Goal: Information Seeking & Learning: Learn about a topic

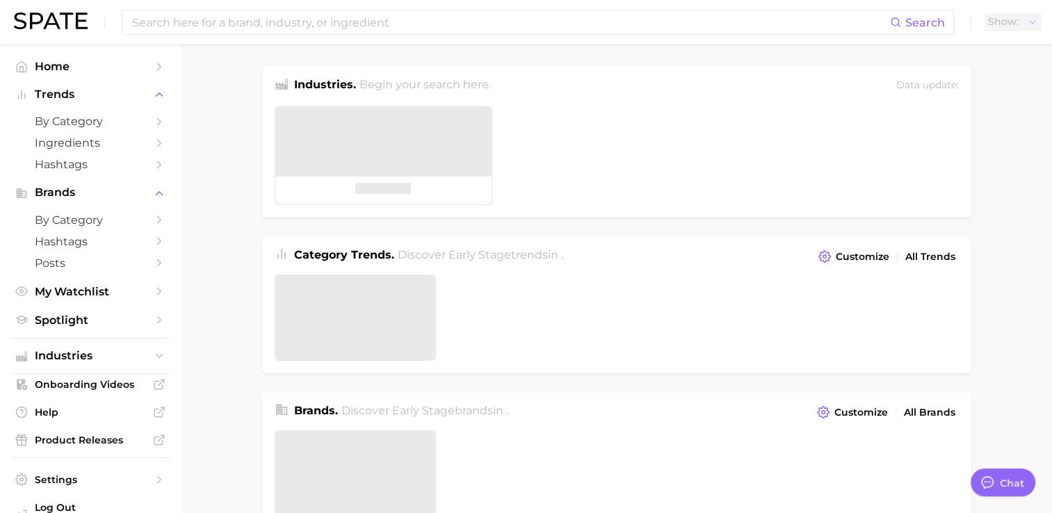
type textarea "x"
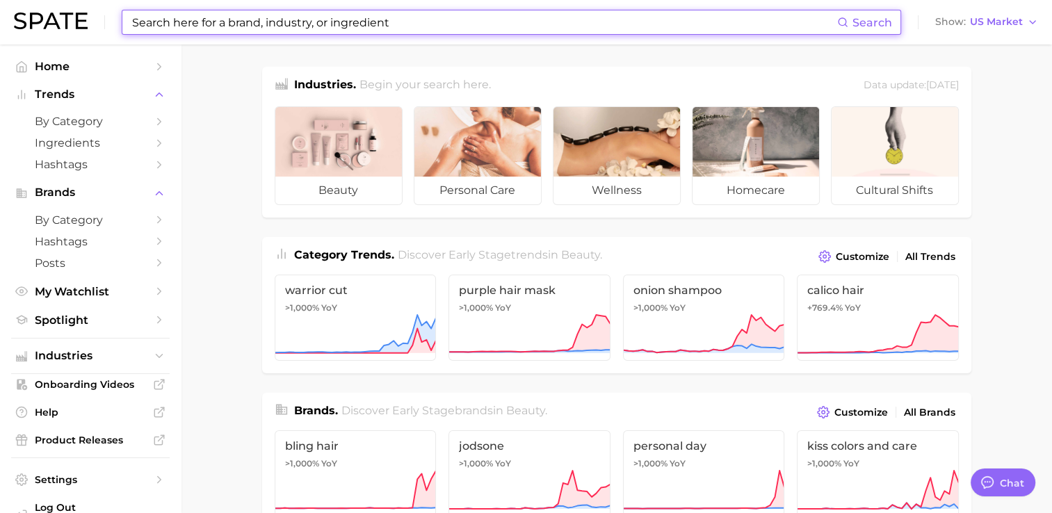
click at [628, 31] on input at bounding box center [484, 22] width 706 height 24
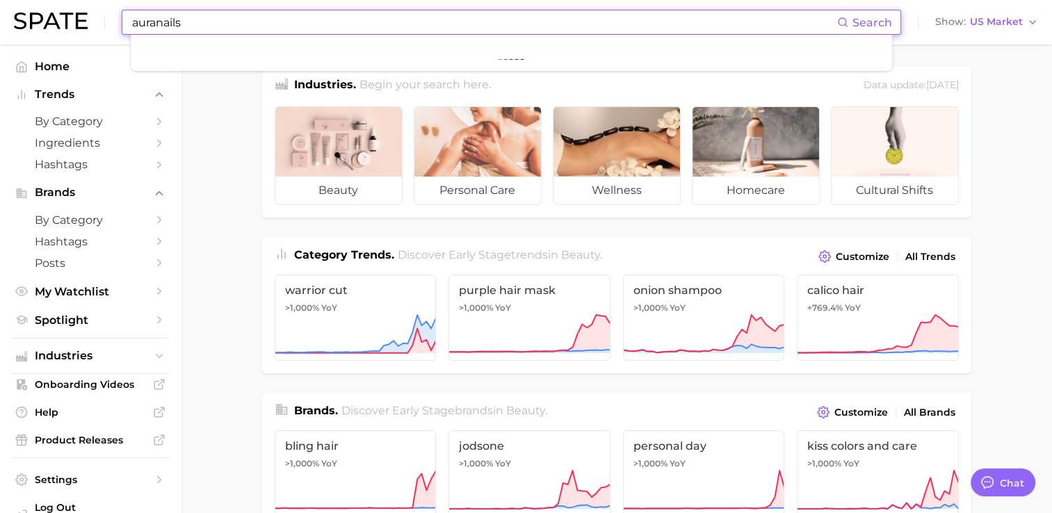
type input "auranails"
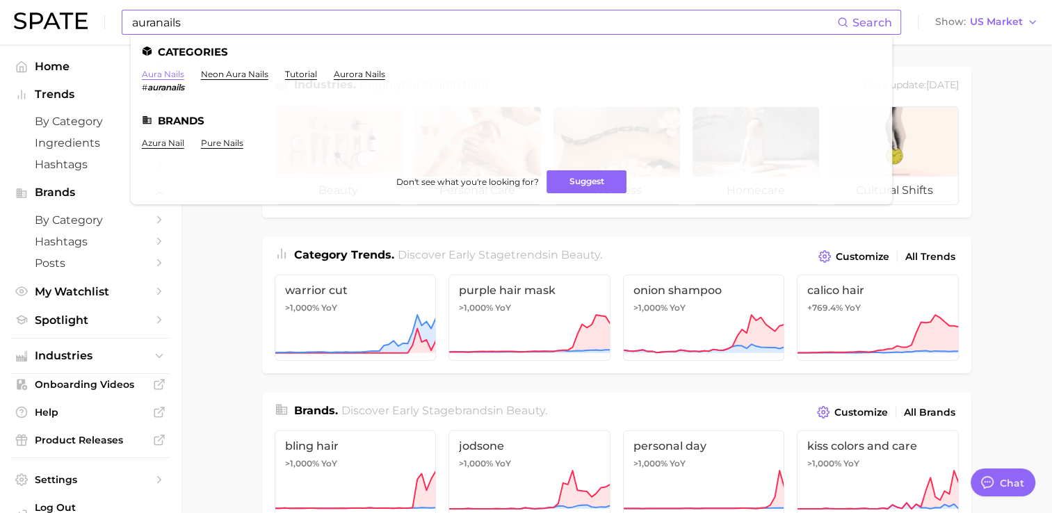
click at [170, 76] on link "aura nails" at bounding box center [163, 74] width 42 height 10
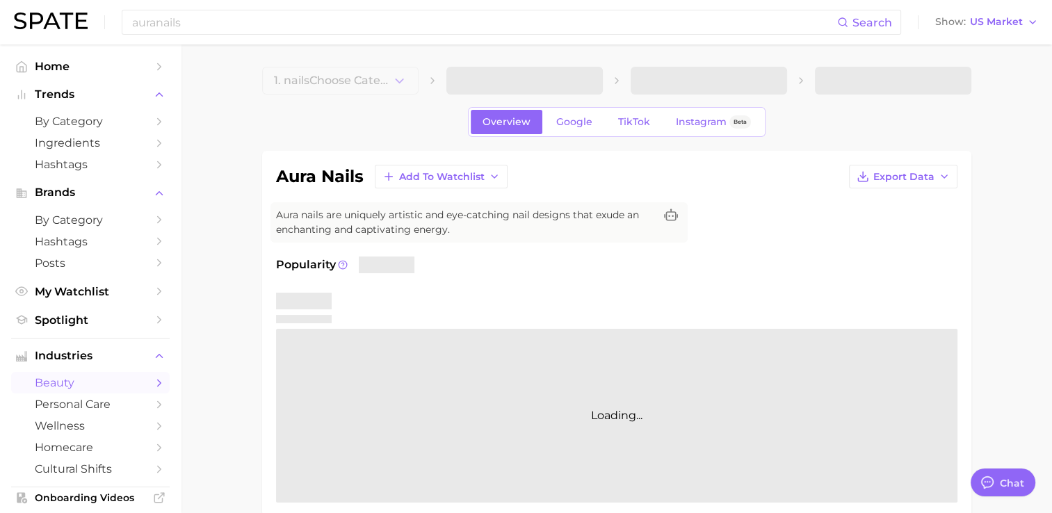
type textarea "x"
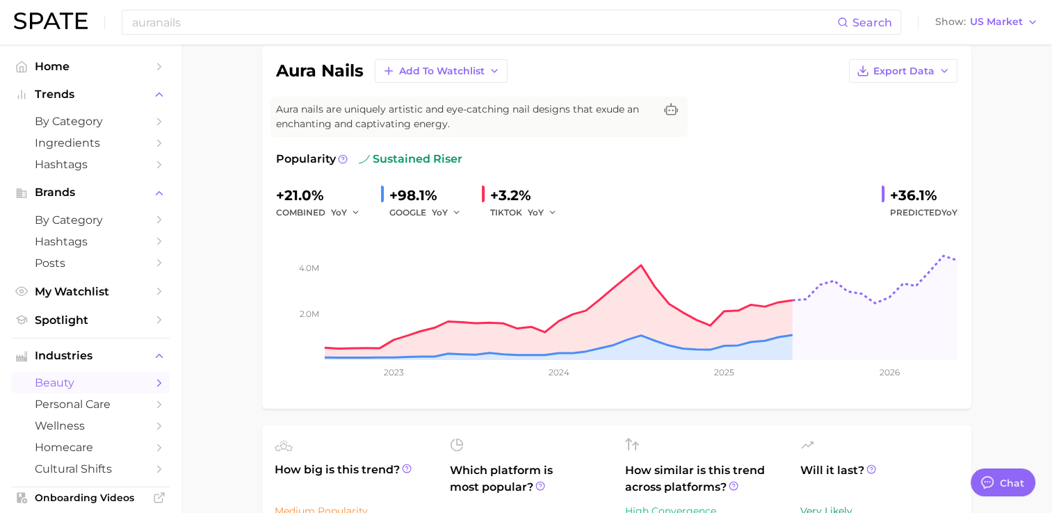
scroll to position [111, 0]
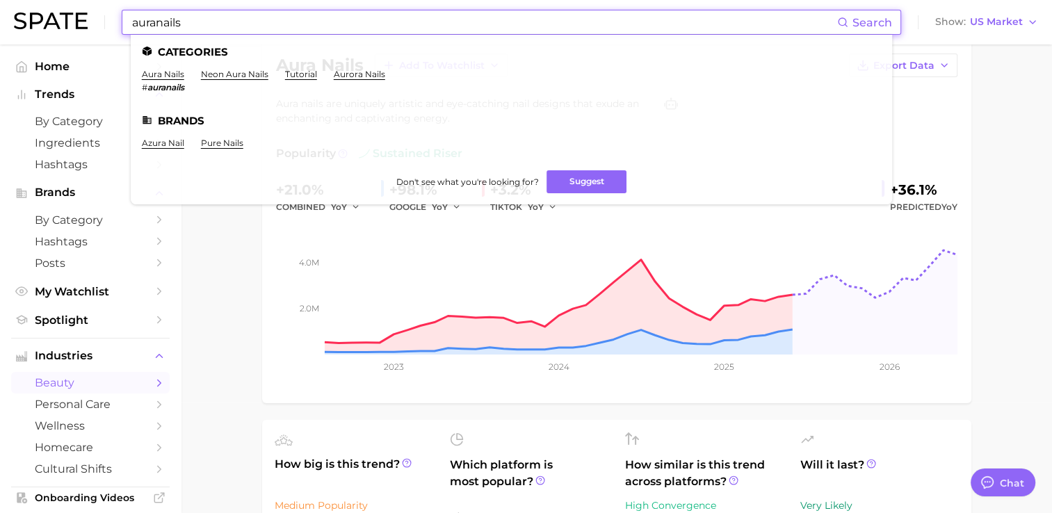
drag, startPoint x: 157, startPoint y: 21, endPoint x: 97, endPoint y: 26, distance: 60.7
click at [97, 26] on div "auranails Search Categories aura nails # auranails neon aura nails tutorial aur…" at bounding box center [526, 22] width 1024 height 44
click at [159, 76] on link "marble nails" at bounding box center [167, 74] width 51 height 10
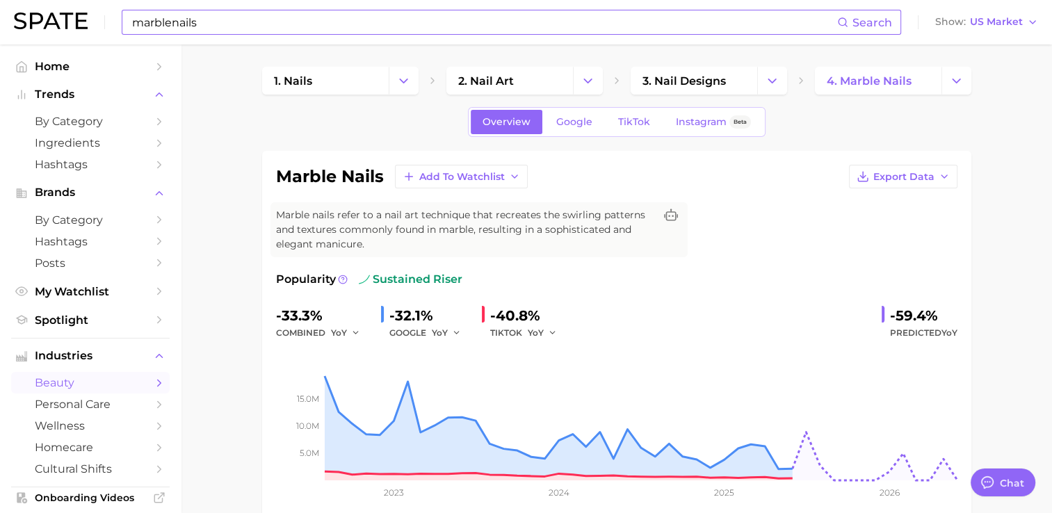
drag, startPoint x: 340, startPoint y: 8, endPoint x: 320, endPoint y: 25, distance: 26.2
click at [320, 25] on div "marblenails Search Show US Market" at bounding box center [526, 22] width 1024 height 44
click at [320, 25] on input "marblenails" at bounding box center [484, 22] width 706 height 24
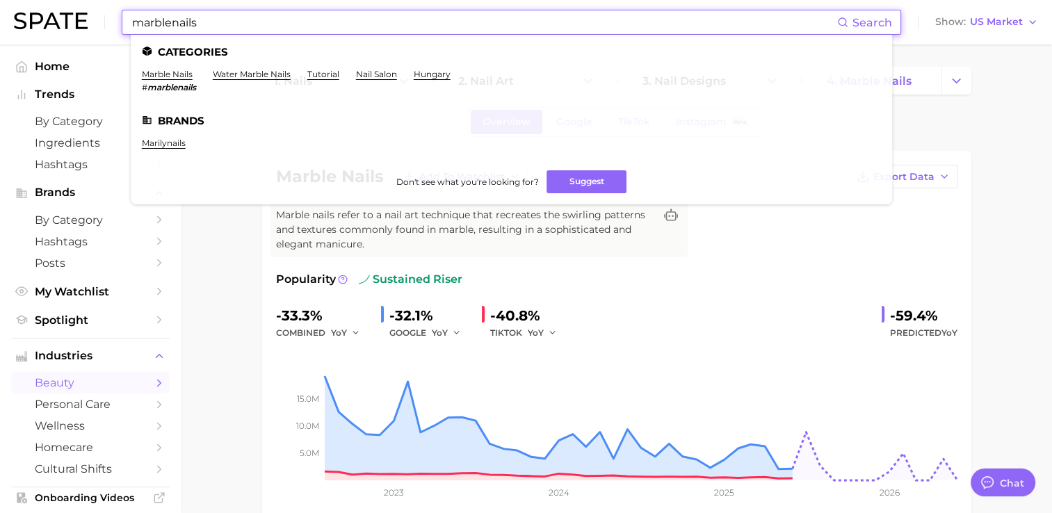
click at [320, 25] on input "marblenails" at bounding box center [484, 22] width 706 height 24
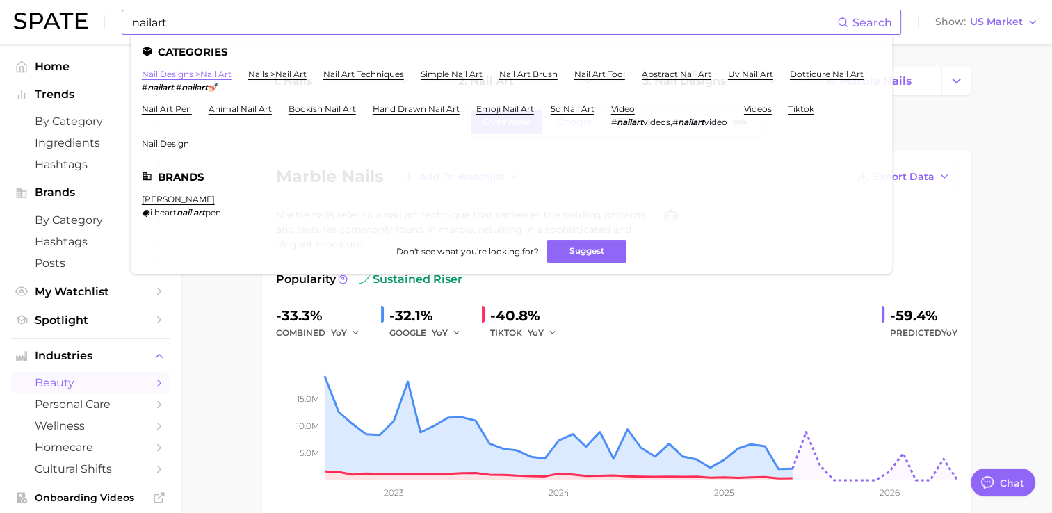
click at [171, 76] on link "nail designs > nail art" at bounding box center [187, 74] width 90 height 10
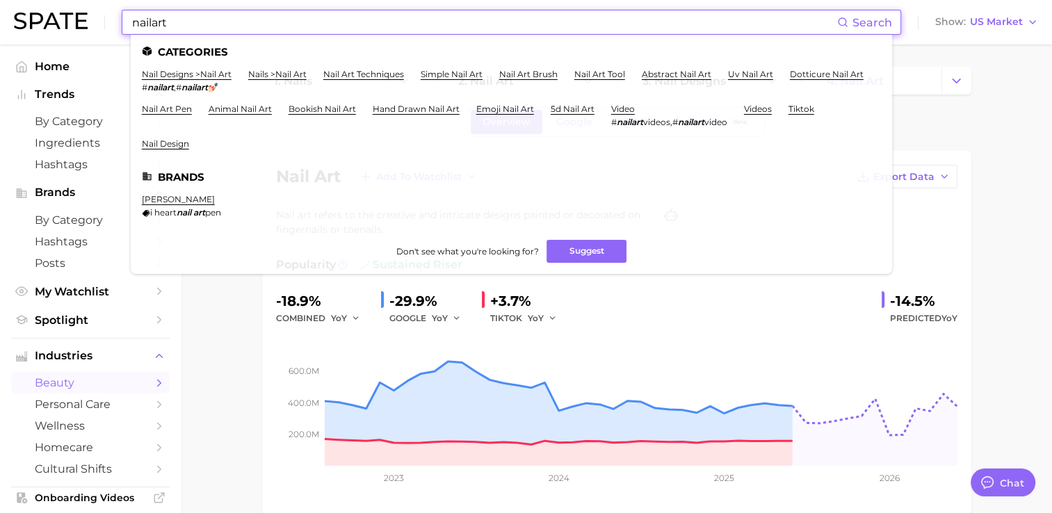
click at [263, 27] on input "nailart" at bounding box center [484, 22] width 706 height 24
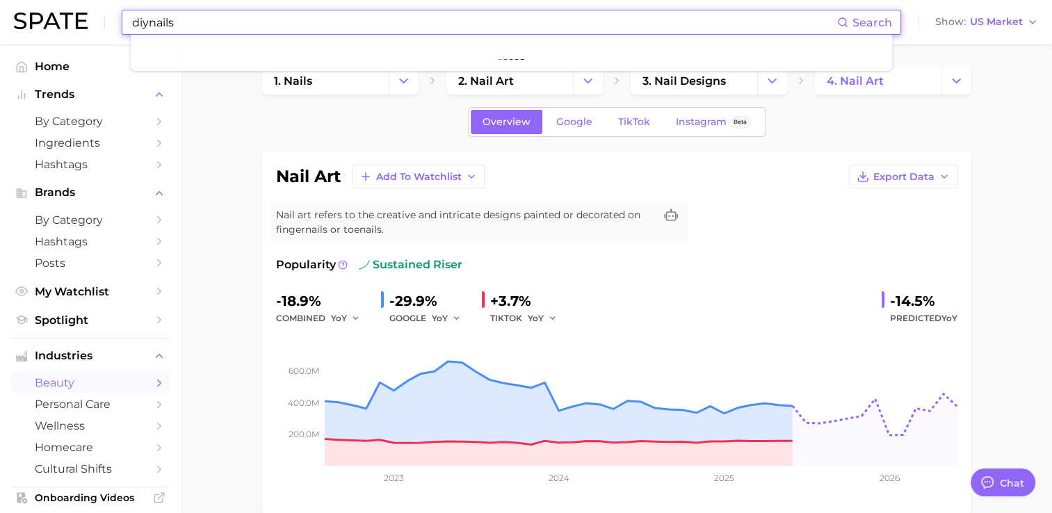
type input "diynails"
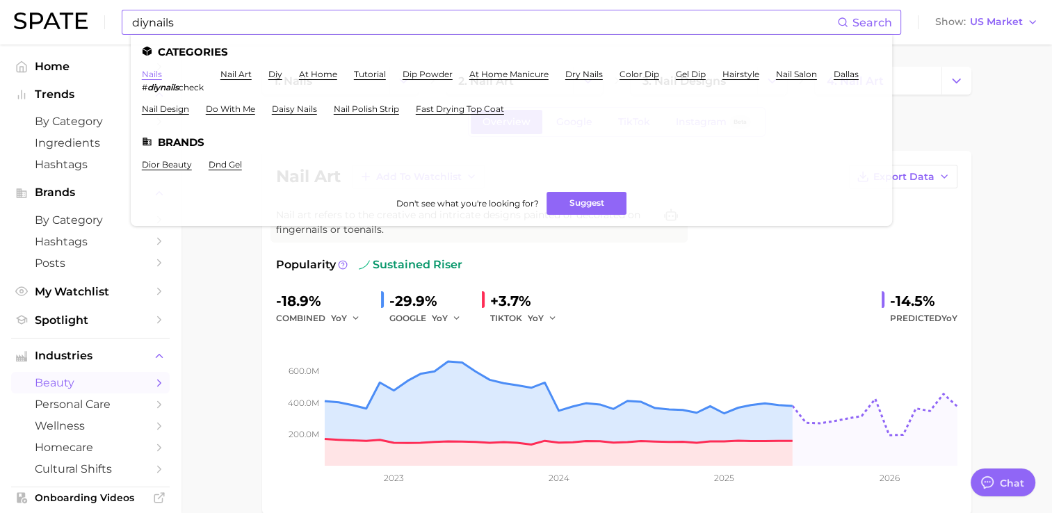
click at [153, 71] on link "nails" at bounding box center [152, 74] width 20 height 10
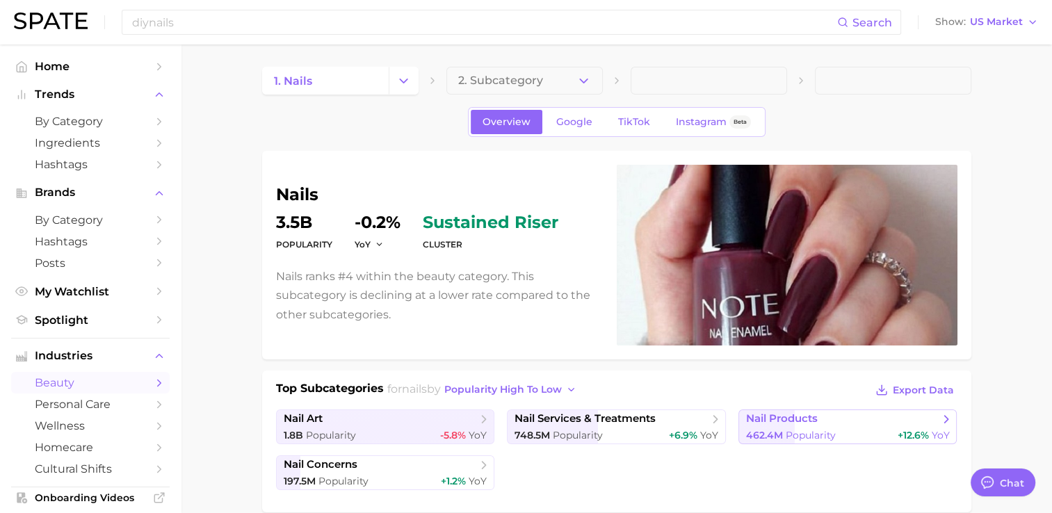
click at [781, 421] on span "nail products" at bounding box center [782, 418] width 72 height 13
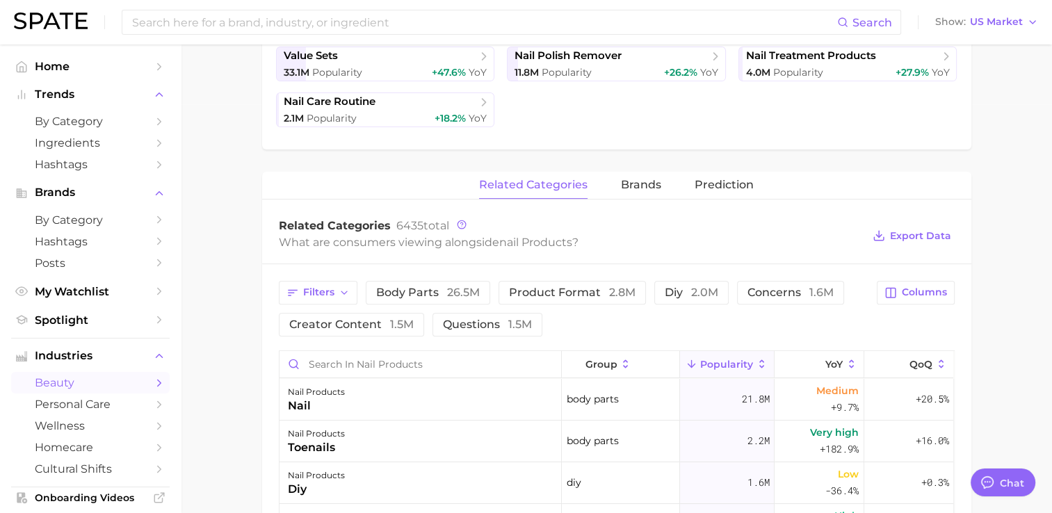
scroll to position [410, 0]
click at [685, 291] on span "diy 2.0m" at bounding box center [692, 291] width 54 height 11
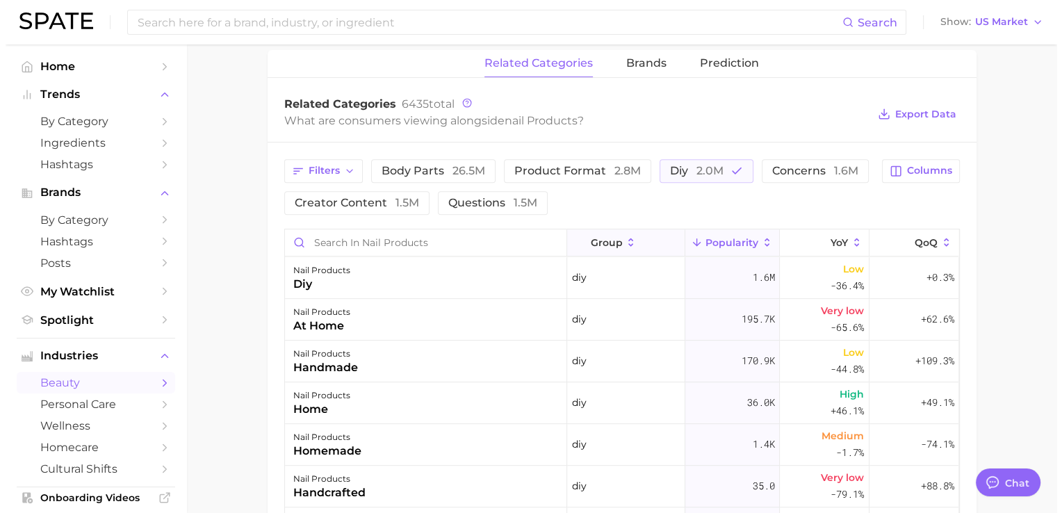
scroll to position [530, 0]
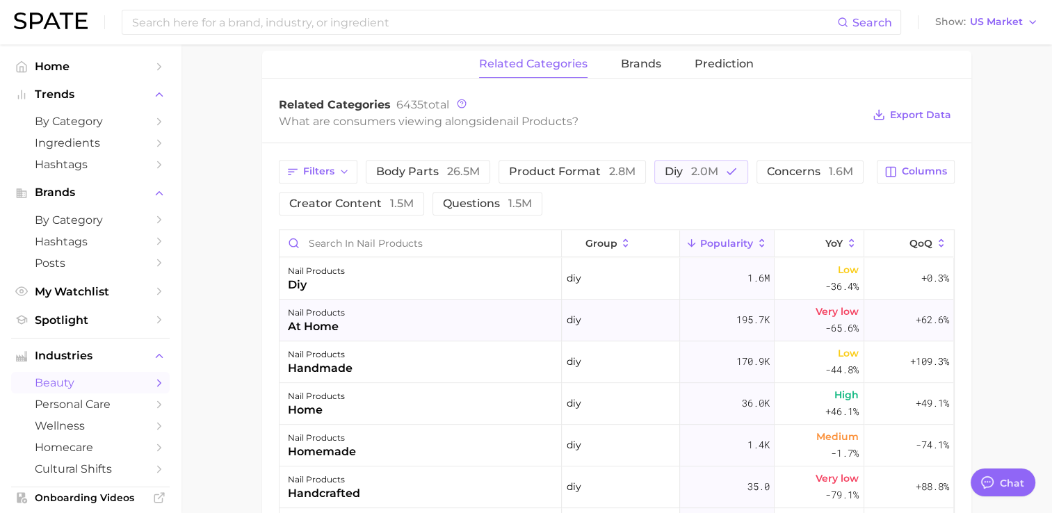
click at [330, 318] on div "at home" at bounding box center [316, 326] width 57 height 17
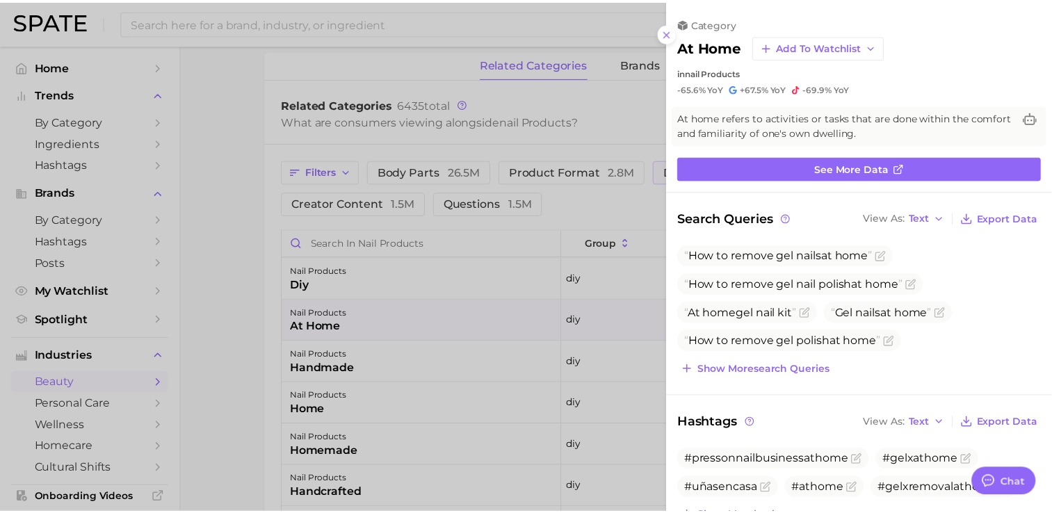
scroll to position [0, 0]
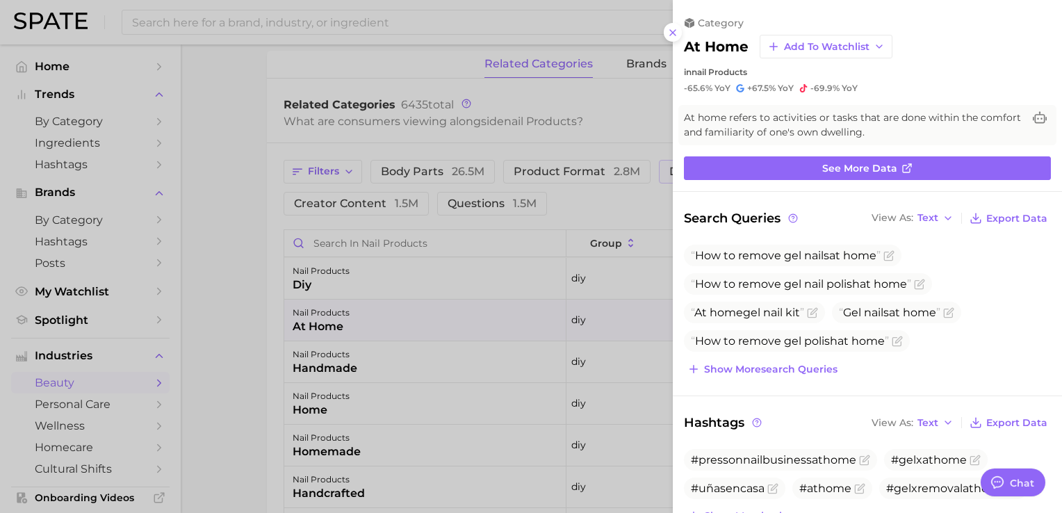
click at [72, 217] on div at bounding box center [531, 256] width 1062 height 513
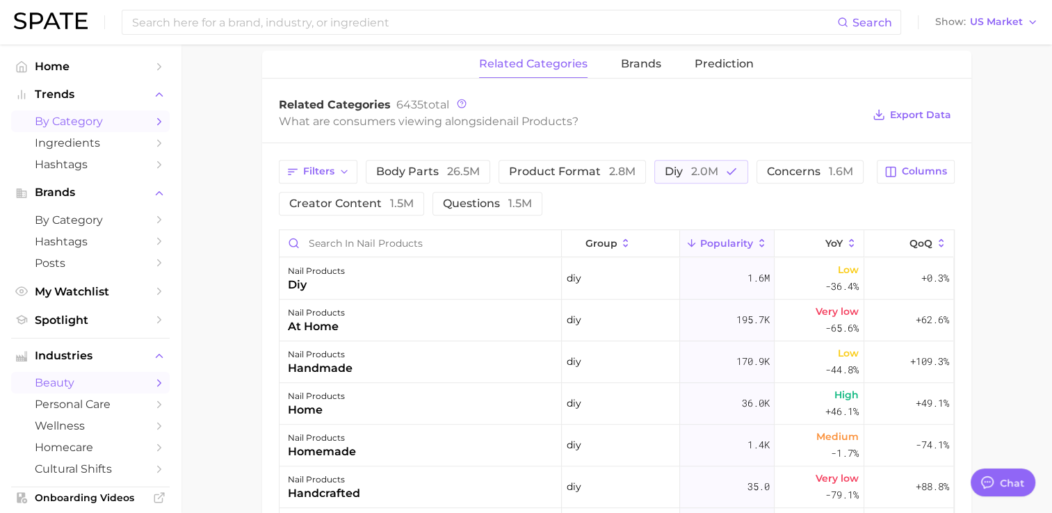
click at [98, 116] on span "by Category" at bounding box center [90, 121] width 111 height 13
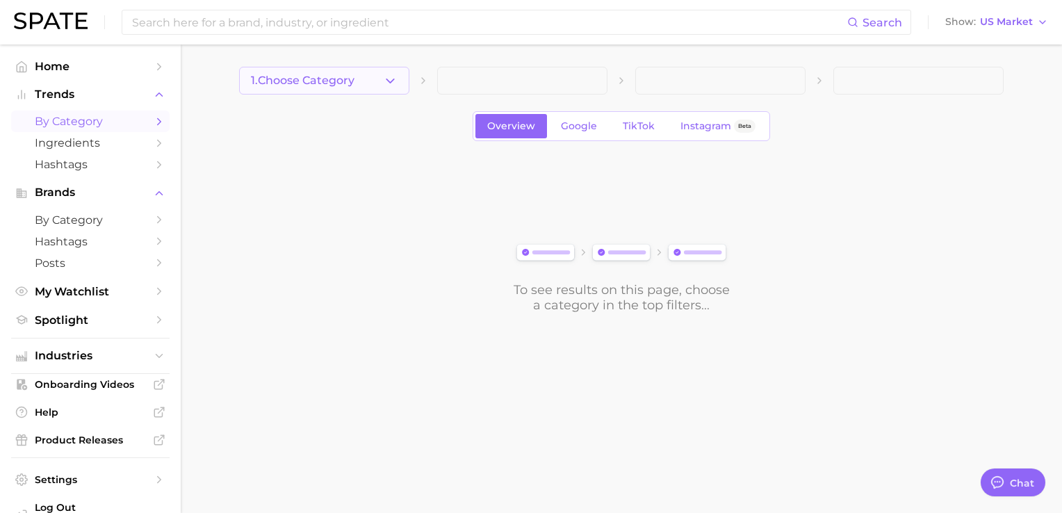
click at [366, 82] on button "1. Choose Category" at bounding box center [324, 81] width 170 height 28
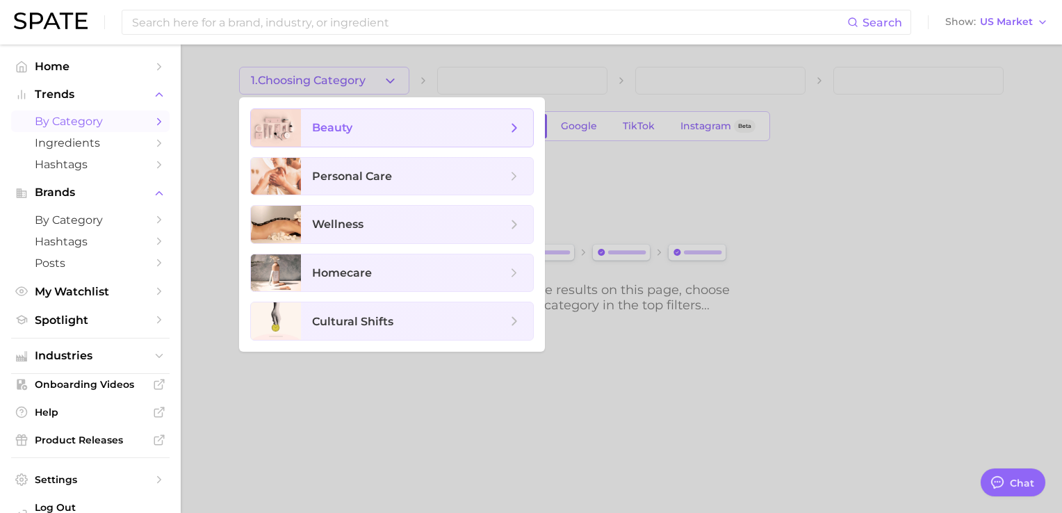
click at [368, 124] on span "beauty" at bounding box center [409, 127] width 195 height 15
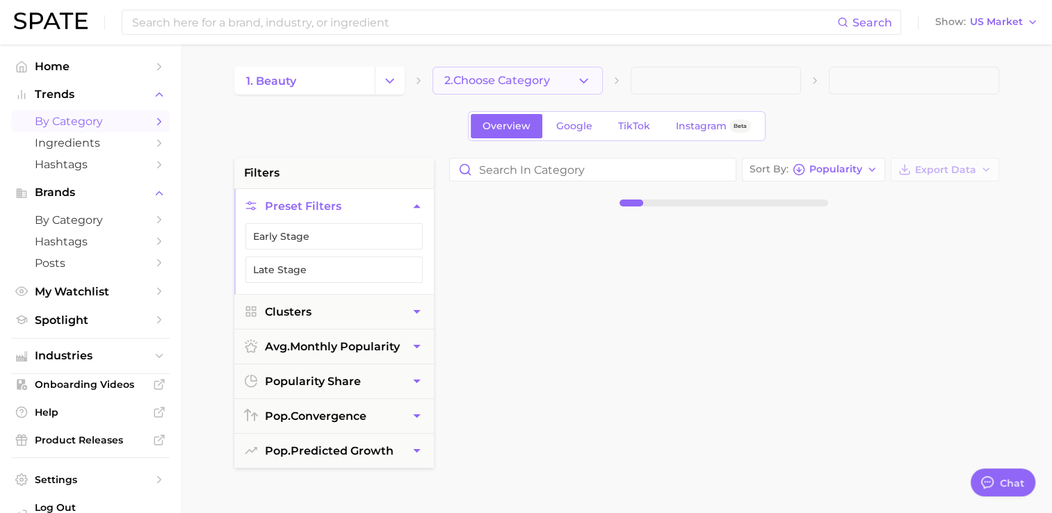
click at [542, 83] on span "2. Choose Category" at bounding box center [497, 80] width 106 height 13
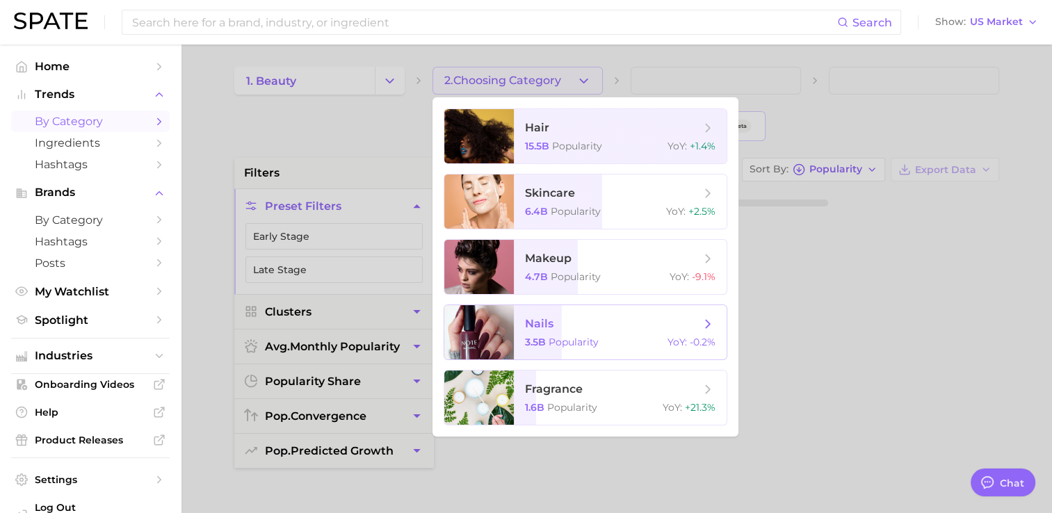
click at [585, 338] on span "Popularity" at bounding box center [573, 342] width 50 height 13
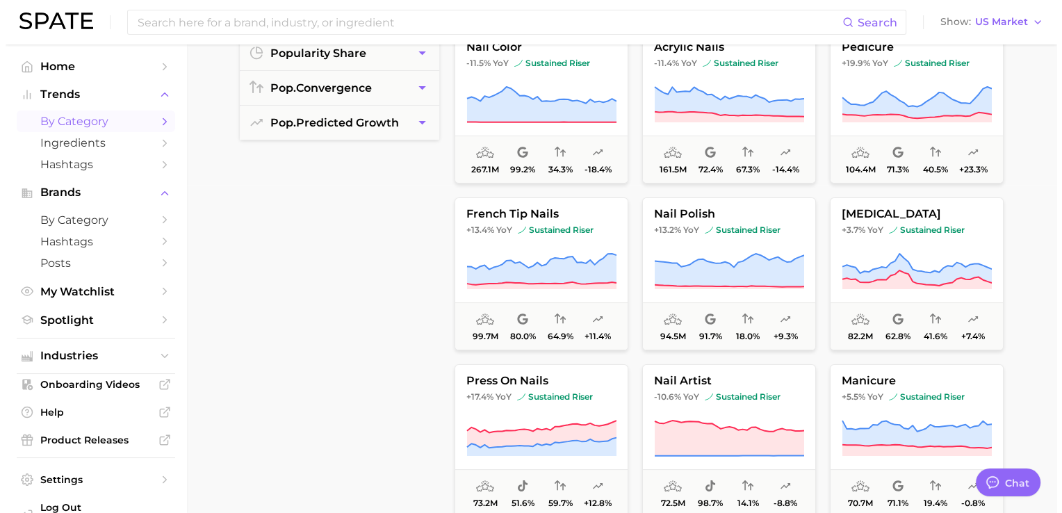
scroll to position [328, 0]
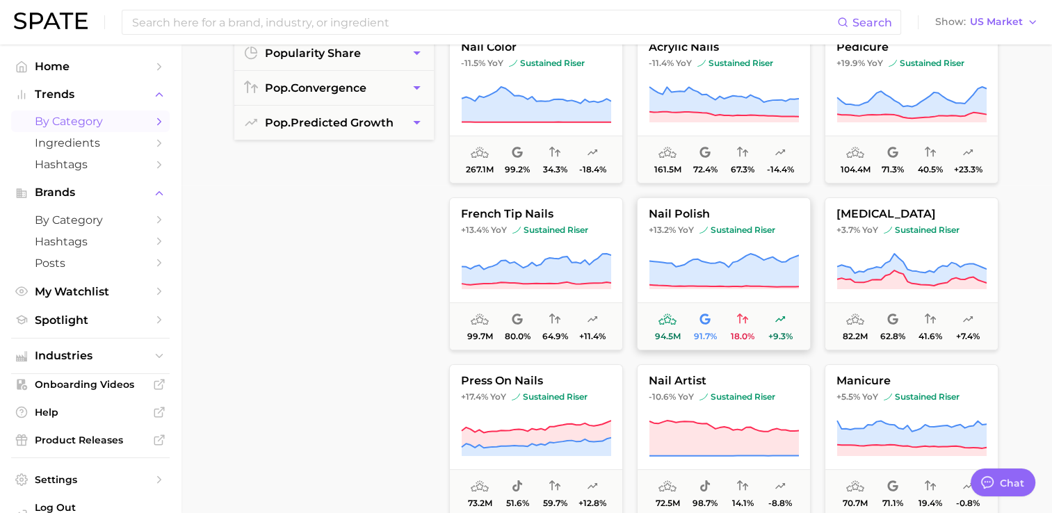
click at [738, 218] on span "nail polish" at bounding box center [723, 214] width 172 height 13
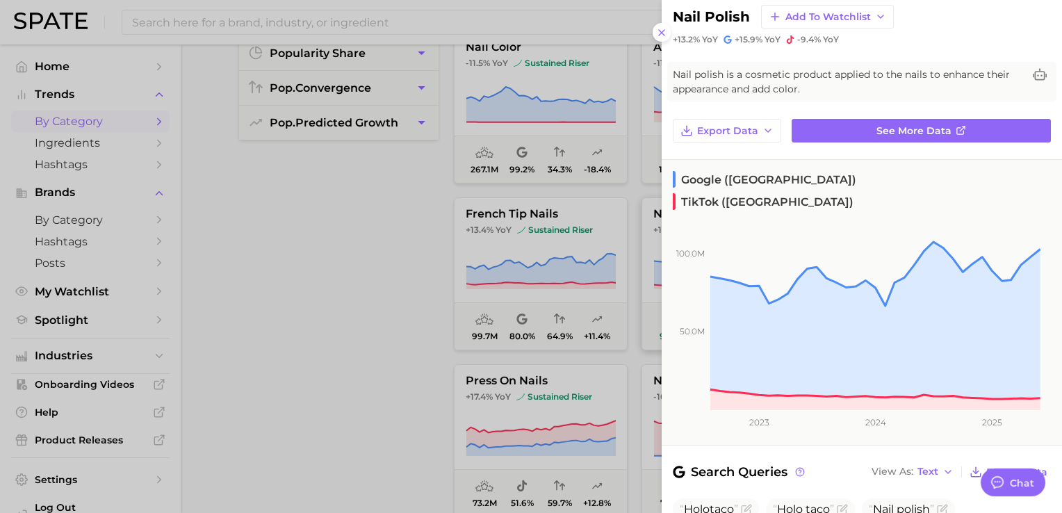
scroll to position [0, 0]
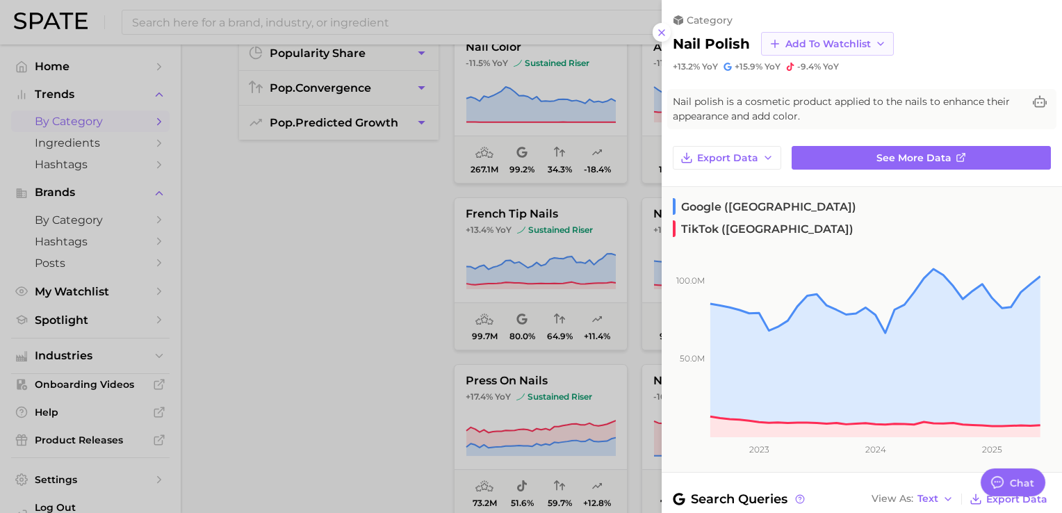
click at [819, 39] on span "Add to Watchlist" at bounding box center [829, 44] width 86 height 12
click at [811, 62] on button "New Watchlist" at bounding box center [837, 69] width 153 height 25
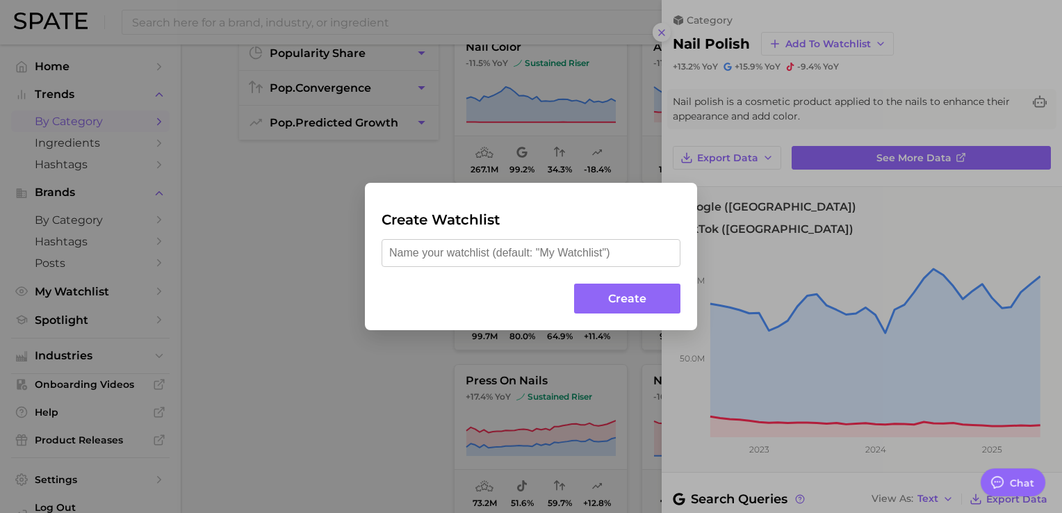
click at [806, 54] on div "Create Watchlist Create" at bounding box center [531, 256] width 1062 height 513
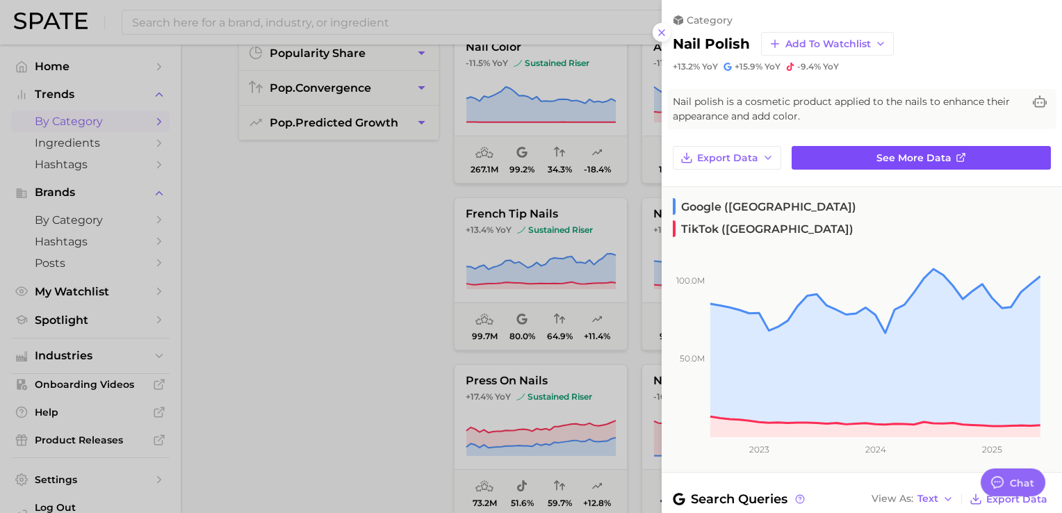
click at [877, 155] on span "See more data" at bounding box center [914, 158] width 75 height 12
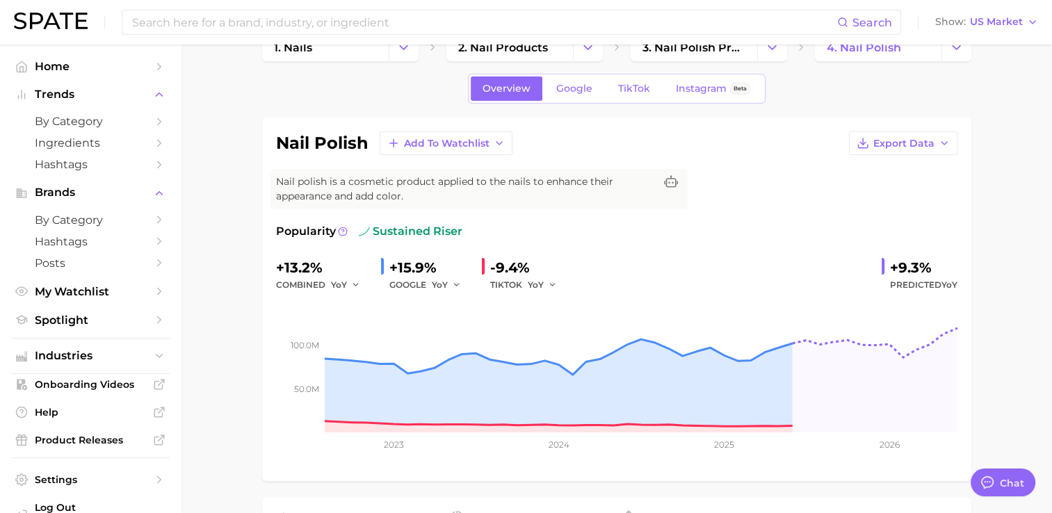
scroll to position [34, 0]
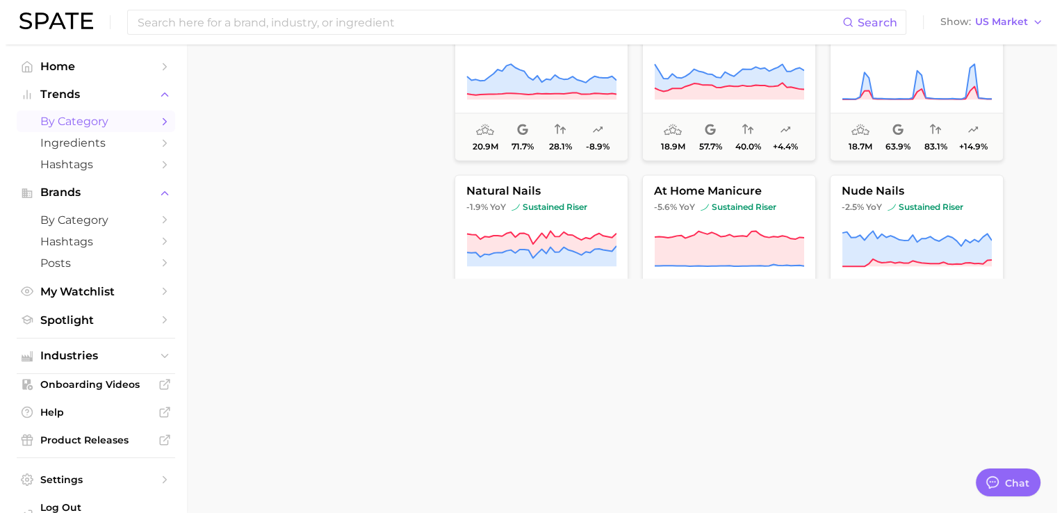
scroll to position [1515, 0]
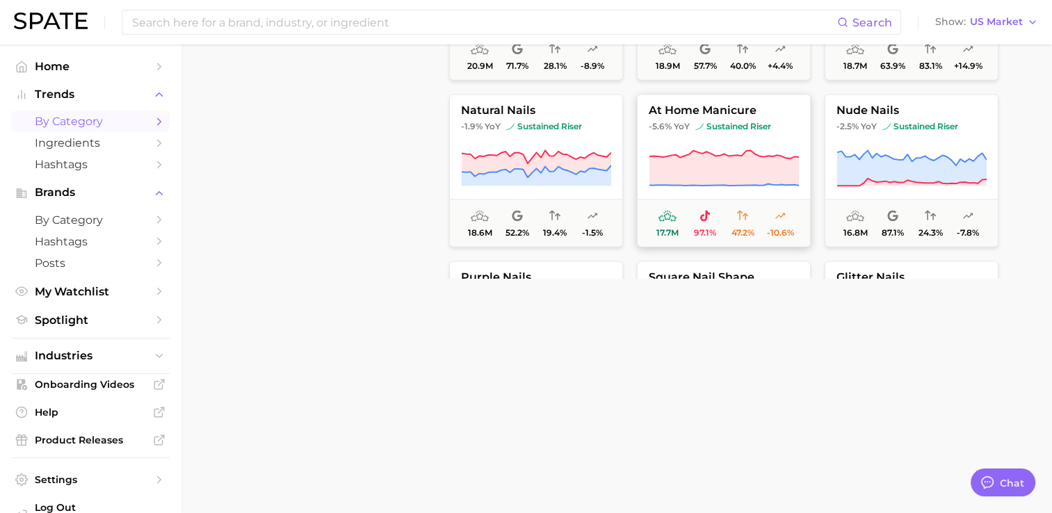
click at [740, 108] on span "at home manicure" at bounding box center [723, 110] width 172 height 13
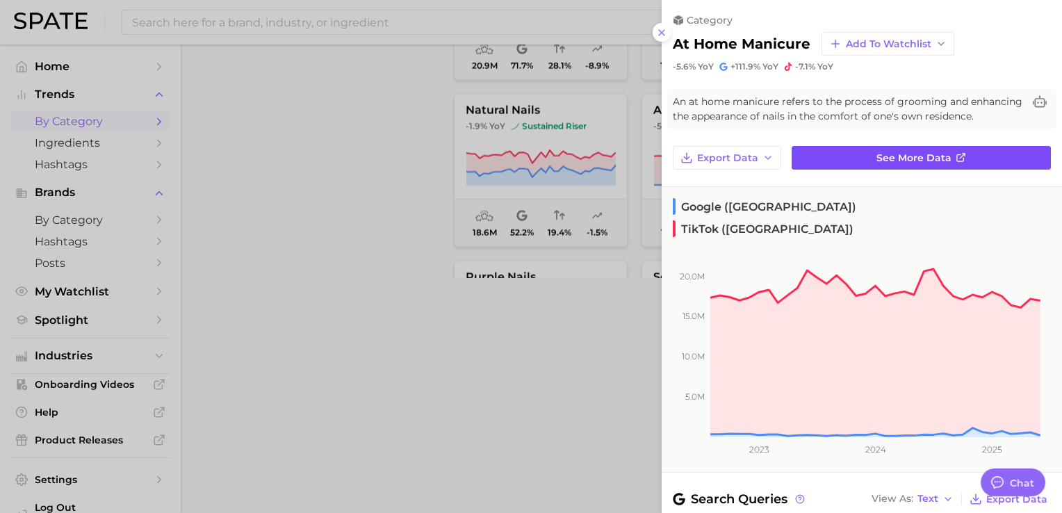
click at [867, 170] on link "See more data" at bounding box center [921, 158] width 259 height 24
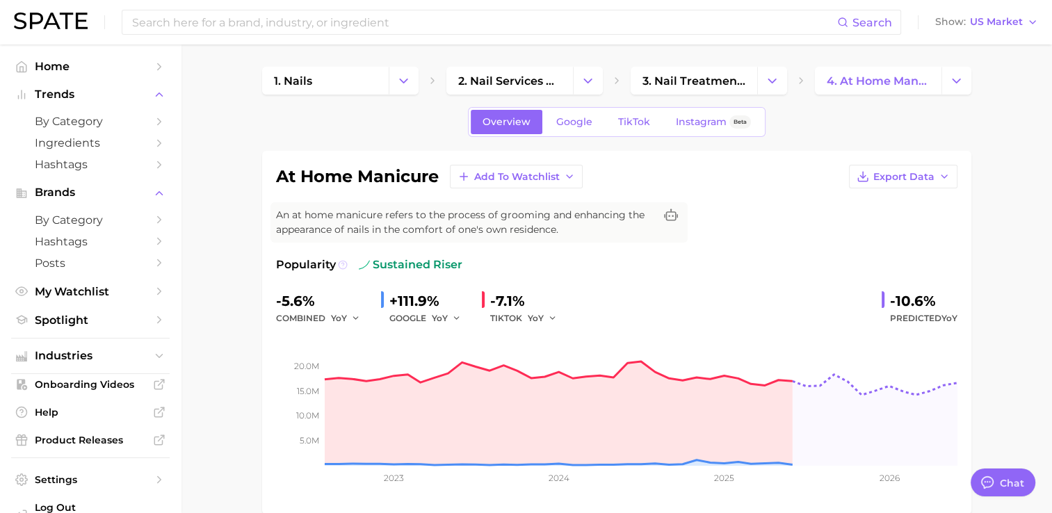
click at [343, 264] on icon at bounding box center [343, 265] width 10 height 10
click at [272, 299] on div "at home manicure Add to Watchlist Export Data An at home manicure refers to the…" at bounding box center [616, 333] width 709 height 364
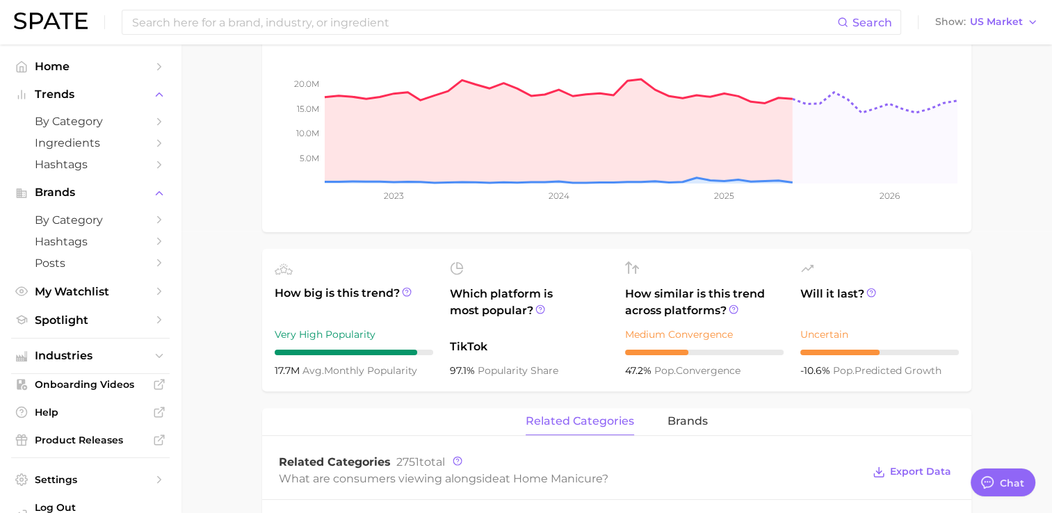
scroll to position [292, 0]
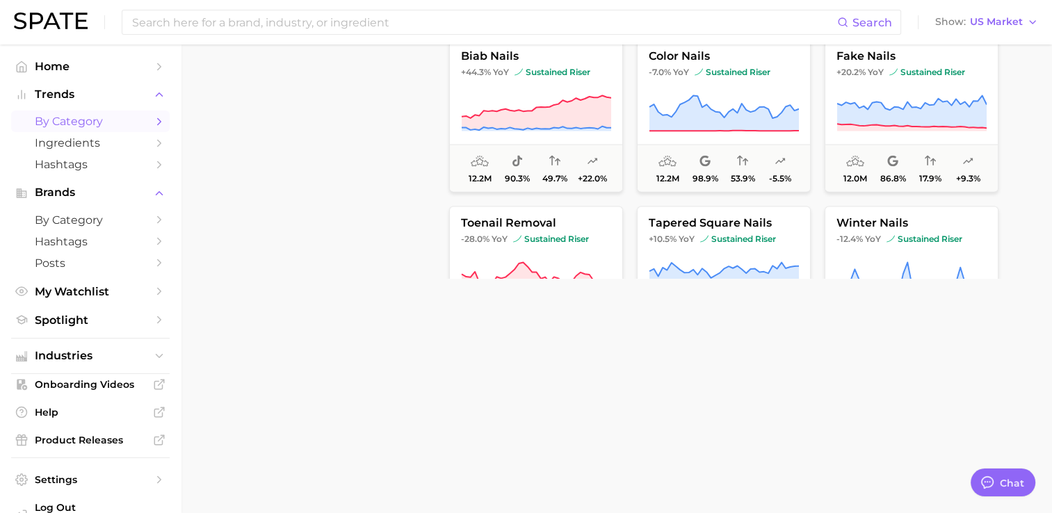
scroll to position [2238, 0]
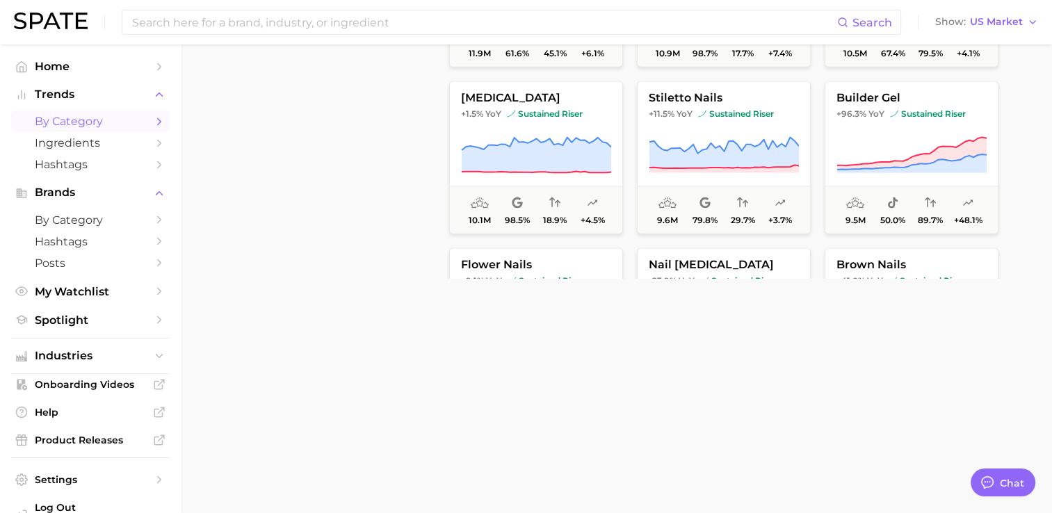
click at [487, 166] on icon at bounding box center [535, 154] width 149 height 35
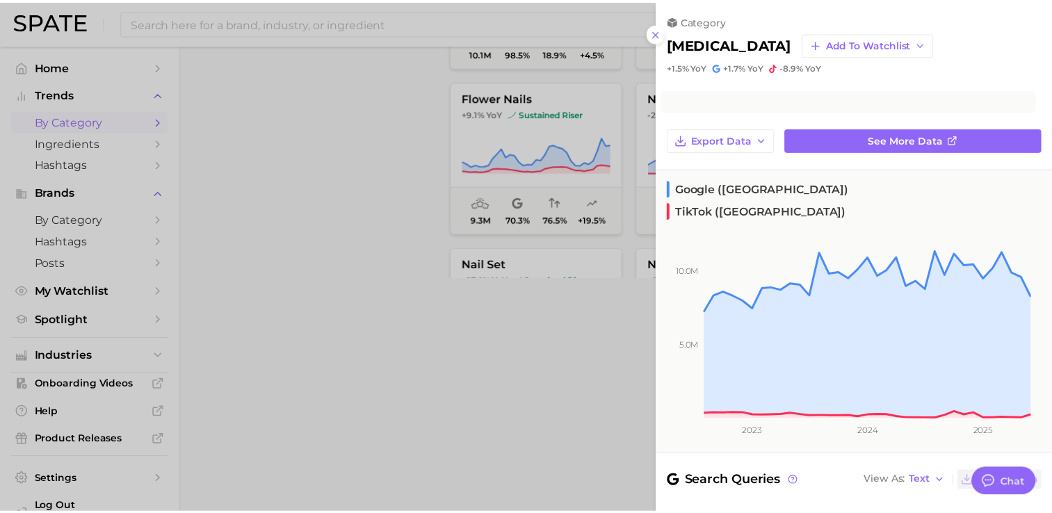
scroll to position [2697, 0]
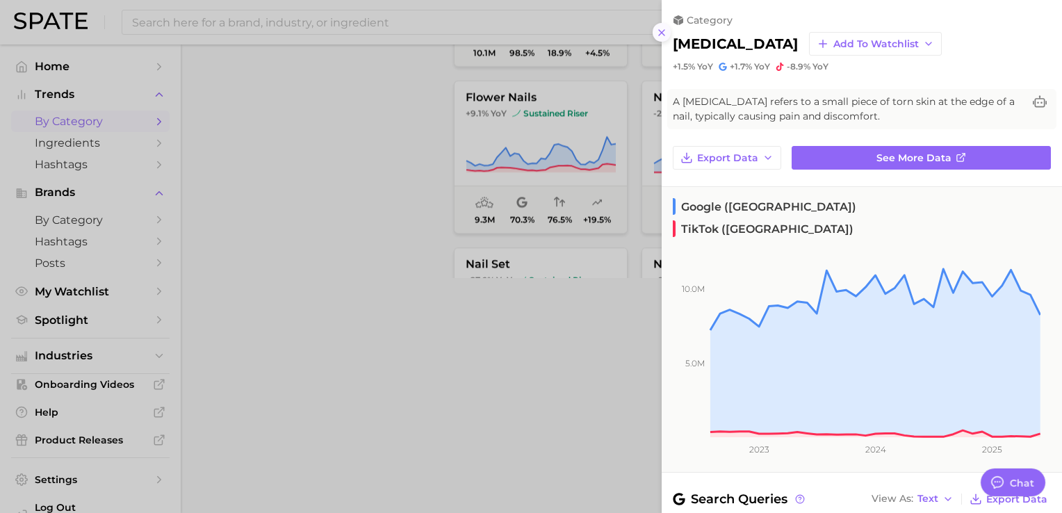
click at [664, 30] on line at bounding box center [662, 33] width 6 height 6
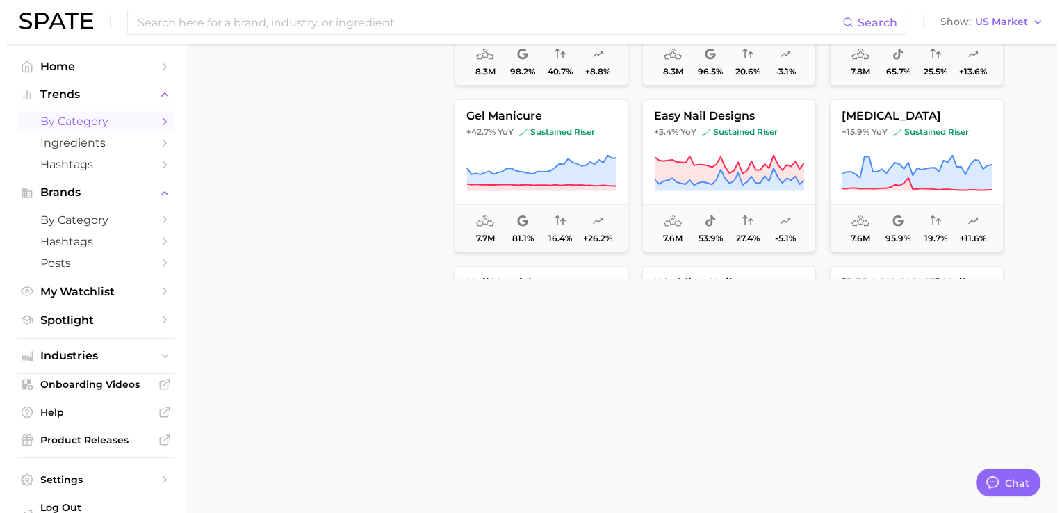
scroll to position [3180, 0]
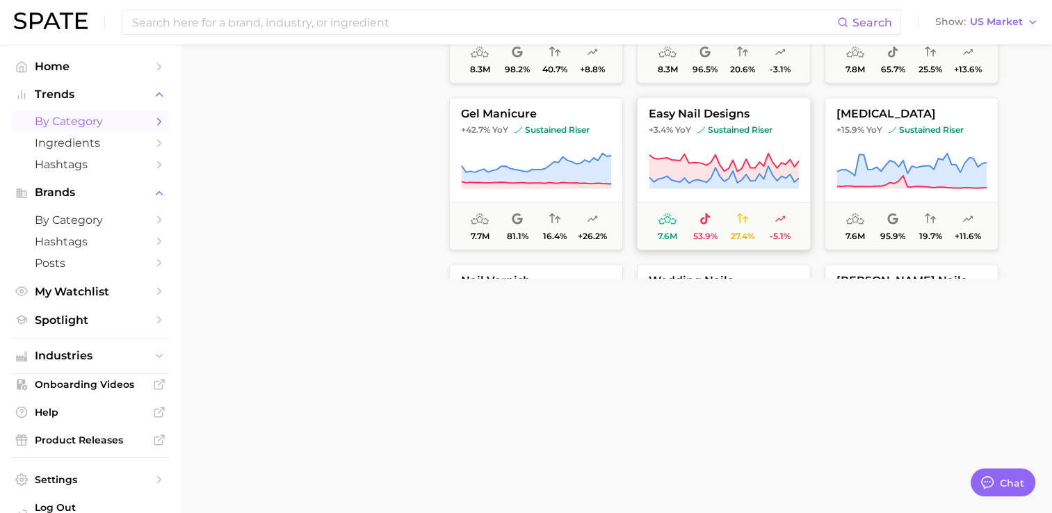
click at [754, 139] on button "easy nail designs +3.4% YoY sustained riser 7.6m 53.9% 27.4% -5.1%" at bounding box center [724, 173] width 174 height 153
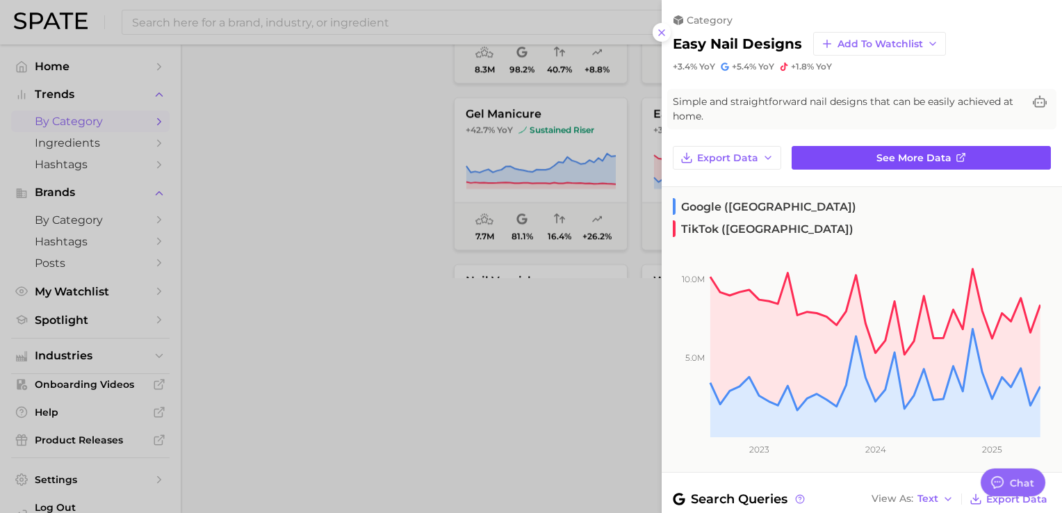
click at [820, 154] on link "See more data" at bounding box center [921, 158] width 259 height 24
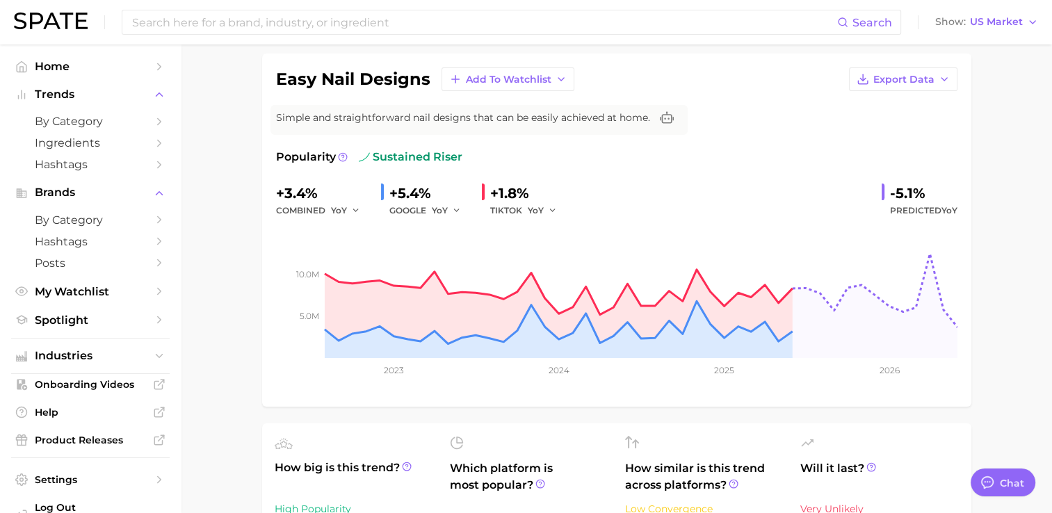
scroll to position [97, 0]
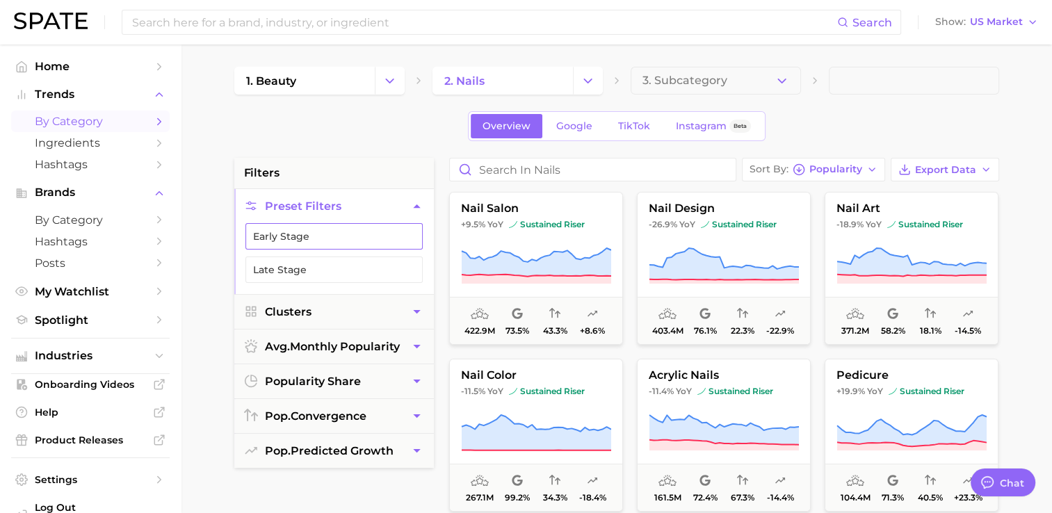
click at [299, 231] on button "Early Stage" at bounding box center [333, 236] width 177 height 26
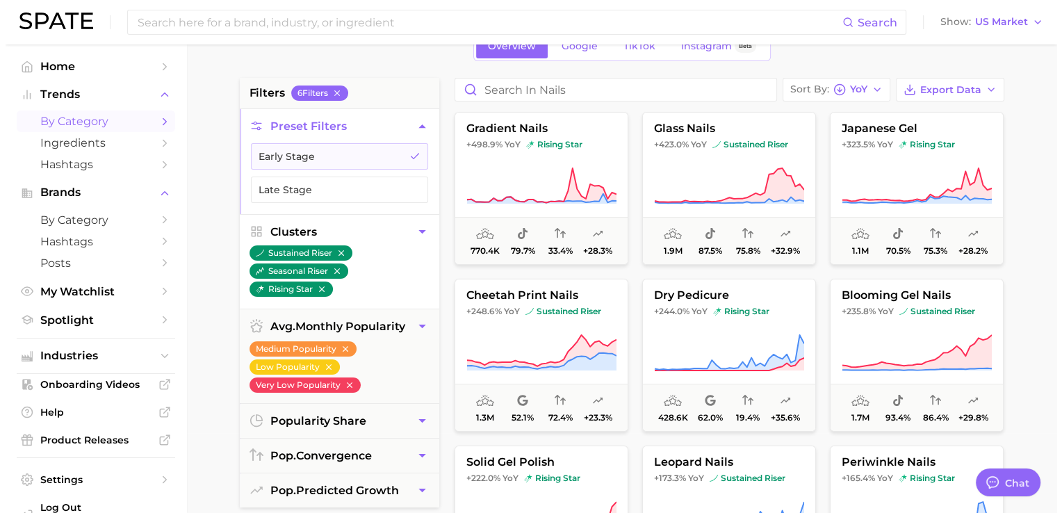
scroll to position [81, 0]
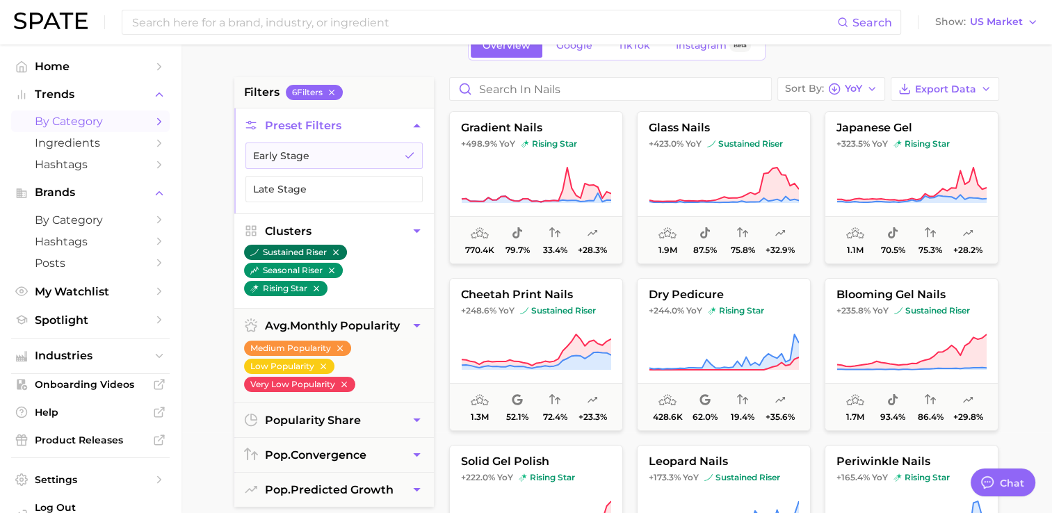
click at [300, 250] on button "sustained riser" at bounding box center [295, 252] width 103 height 15
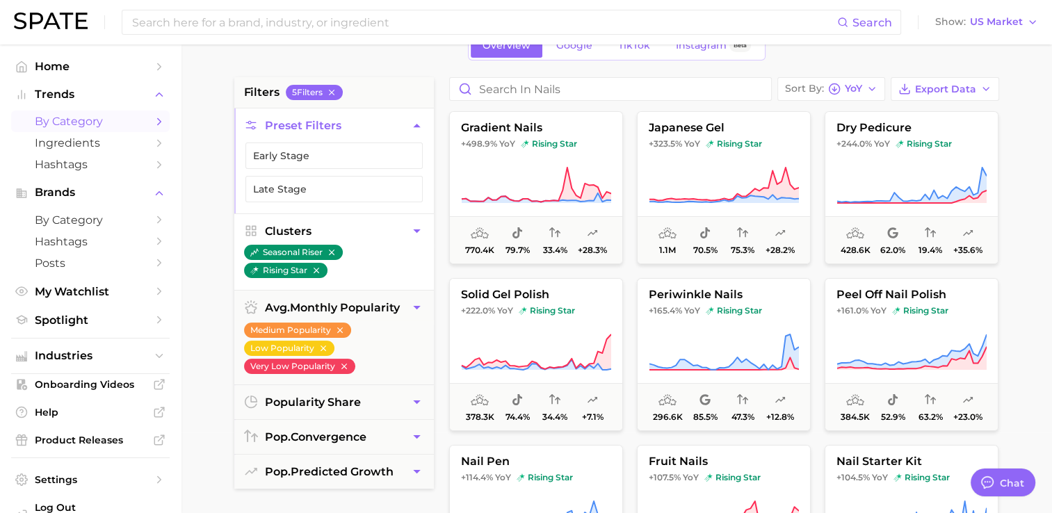
click at [412, 227] on icon "button" at bounding box center [416, 231] width 15 height 15
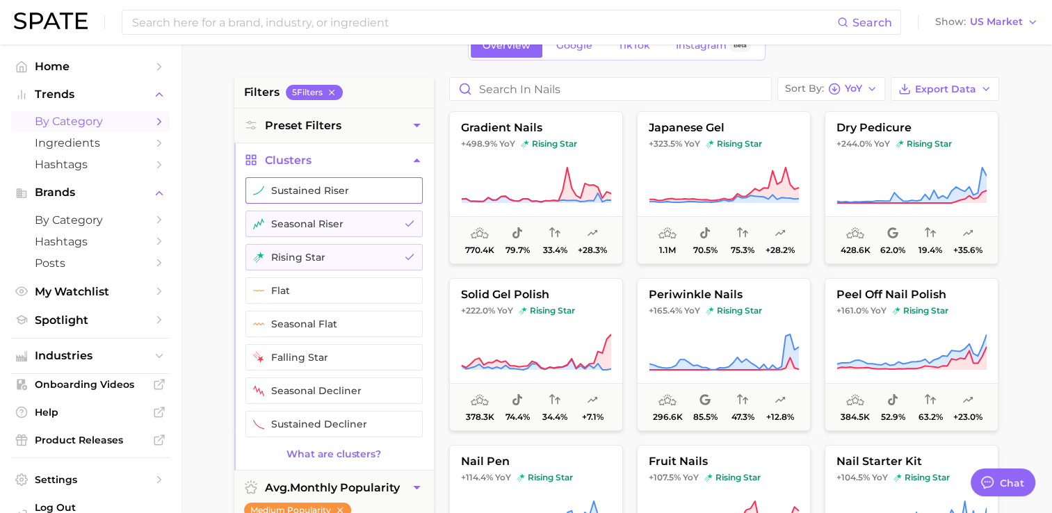
click at [379, 197] on button "sustained riser" at bounding box center [333, 190] width 177 height 26
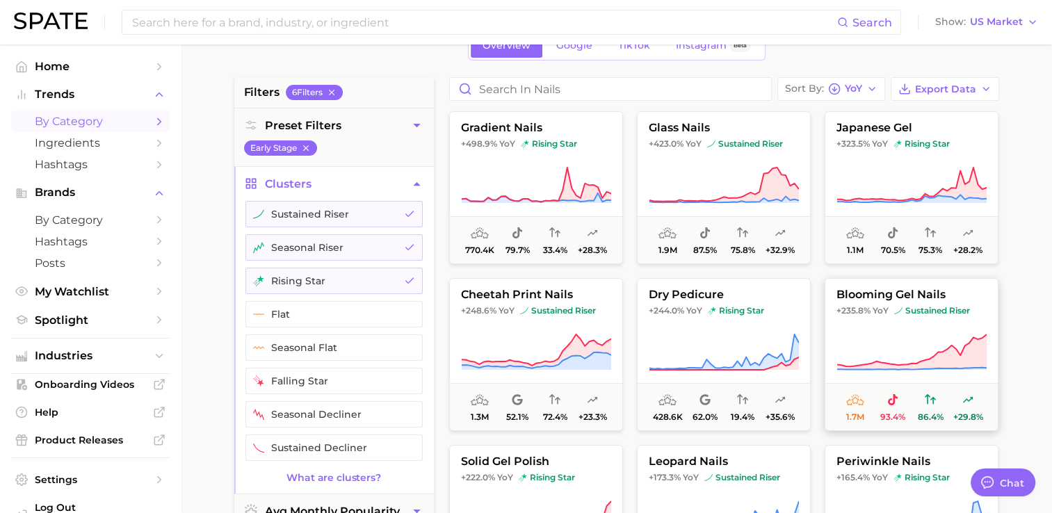
click at [852, 299] on span "blooming gel nails" at bounding box center [911, 294] width 172 height 13
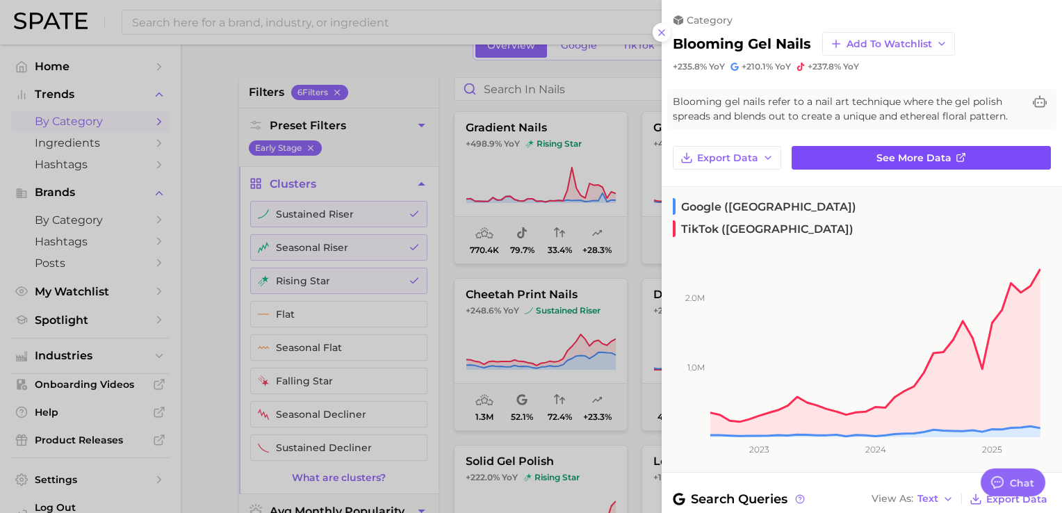
click at [896, 157] on span "See more data" at bounding box center [914, 158] width 75 height 12
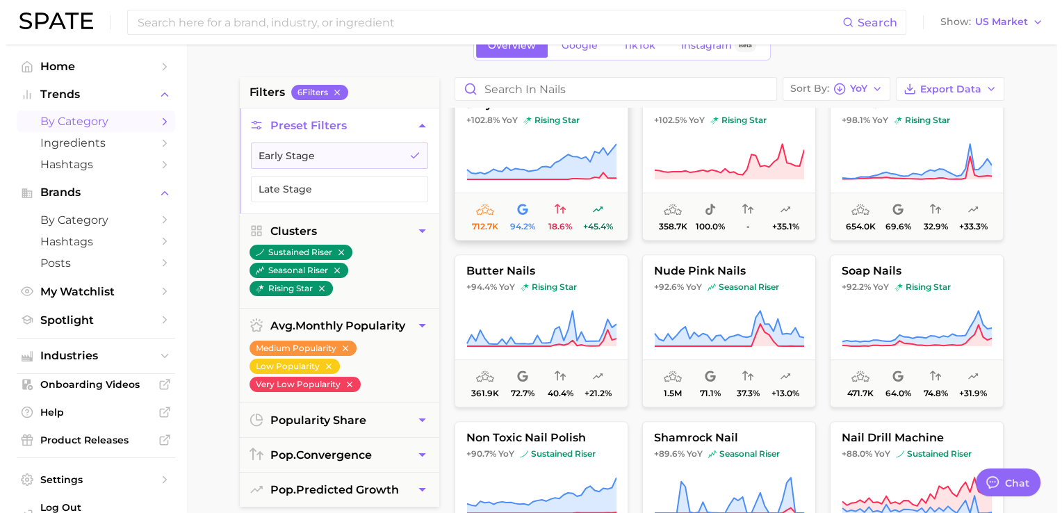
scroll to position [859, 0]
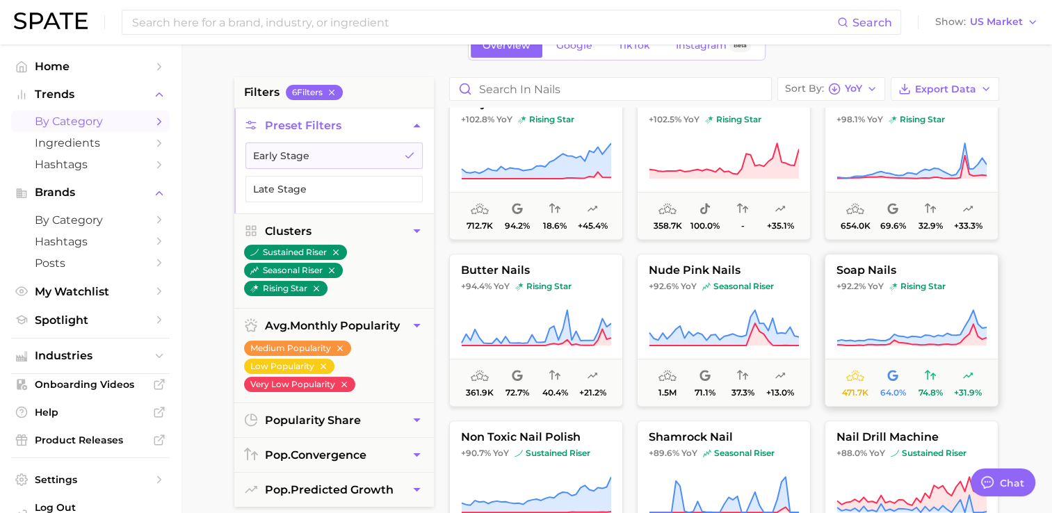
click at [850, 271] on span "soap nails" at bounding box center [911, 270] width 172 height 13
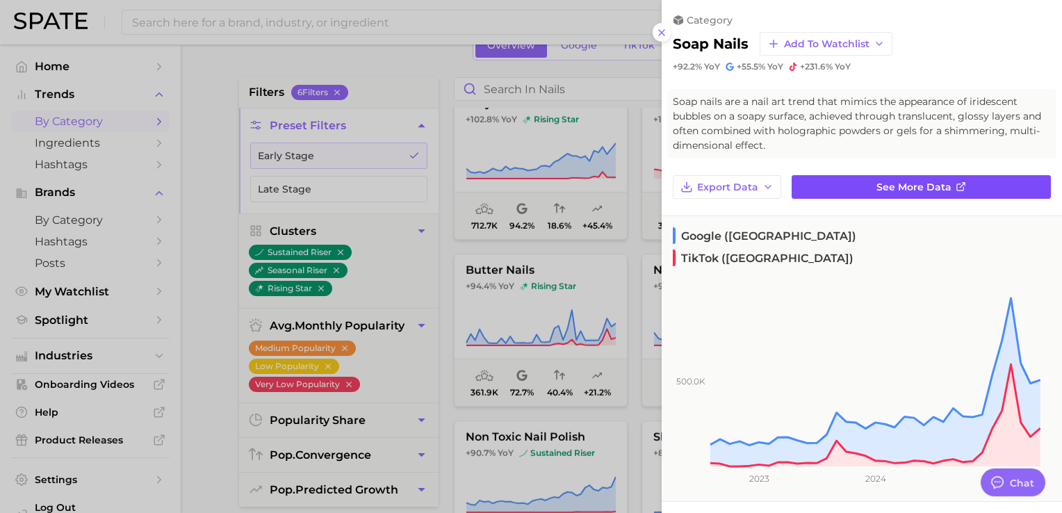
click at [877, 190] on span "See more data" at bounding box center [914, 187] width 75 height 12
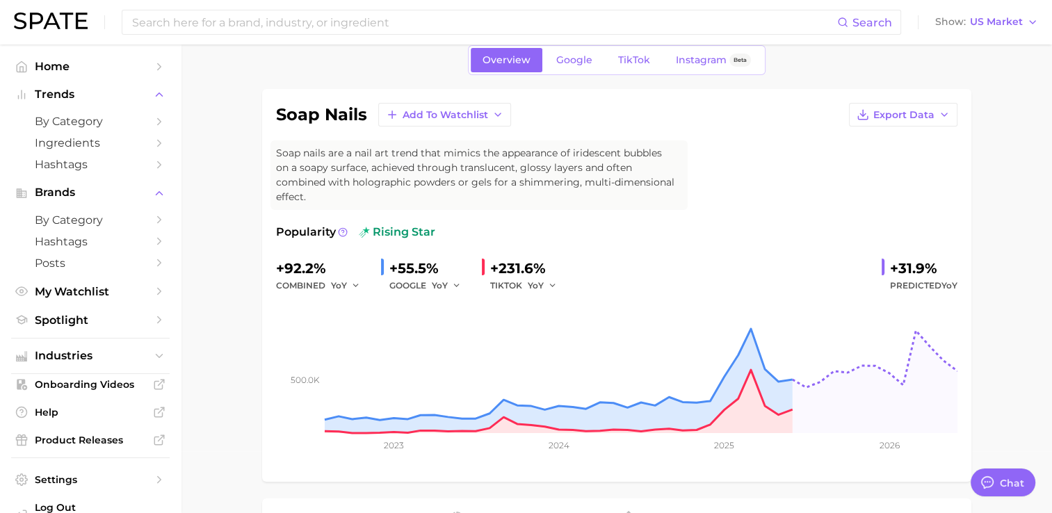
scroll to position [63, 0]
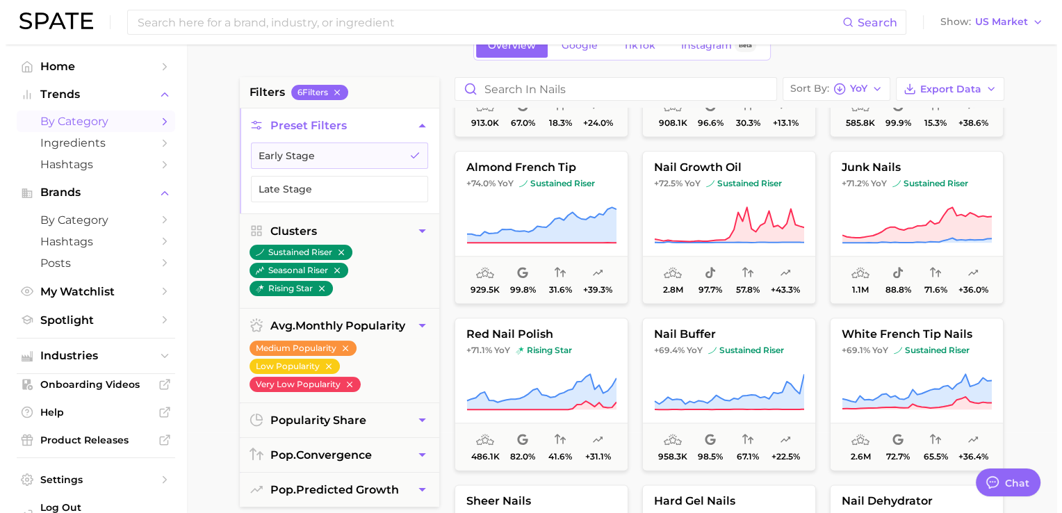
scroll to position [1802, 0]
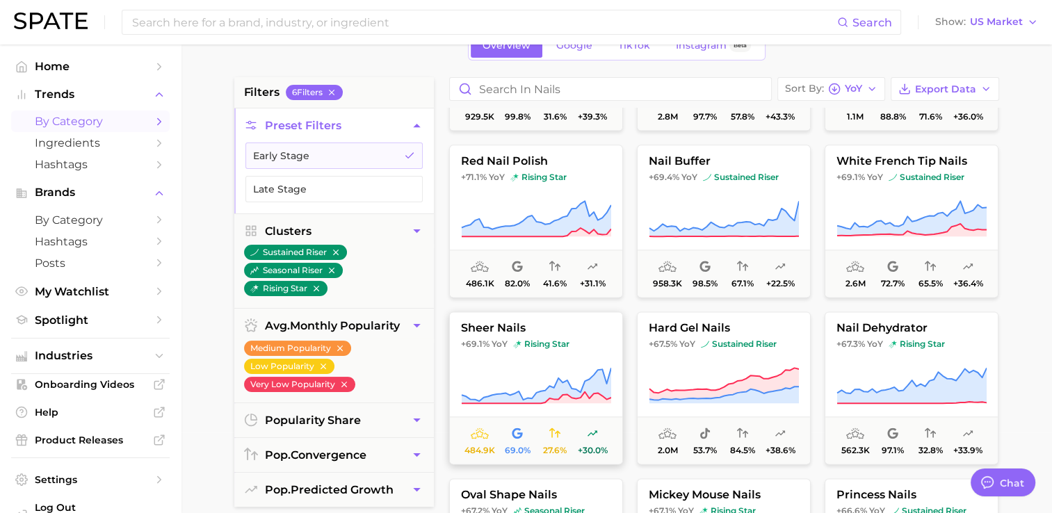
click at [492, 325] on span "sheer nails" at bounding box center [536, 328] width 172 height 13
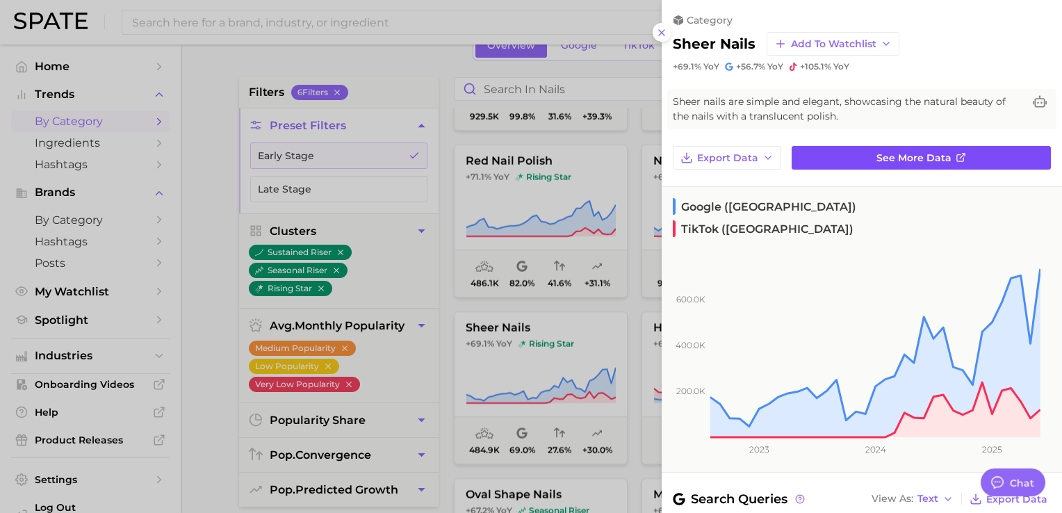
click at [973, 152] on link "See more data" at bounding box center [921, 158] width 259 height 24
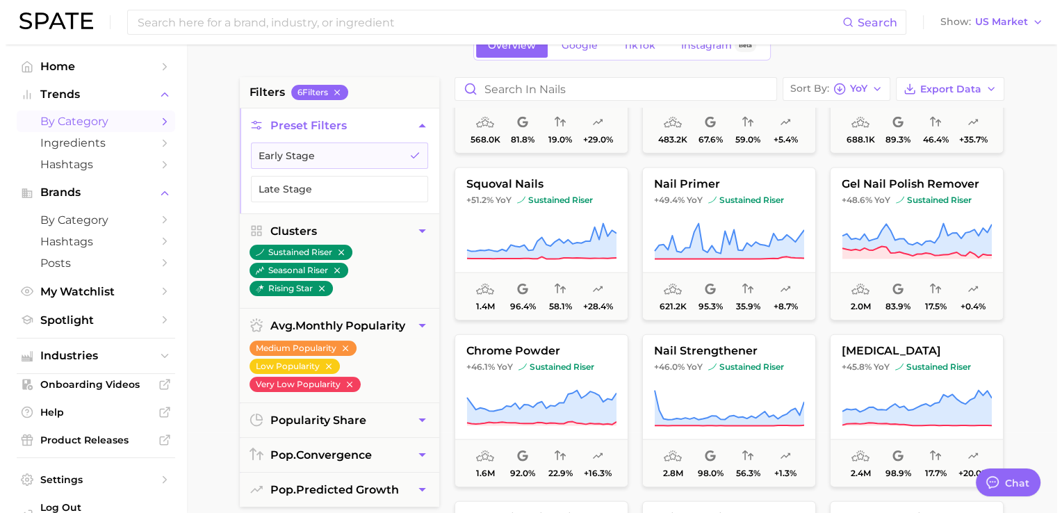
scroll to position [3253, 0]
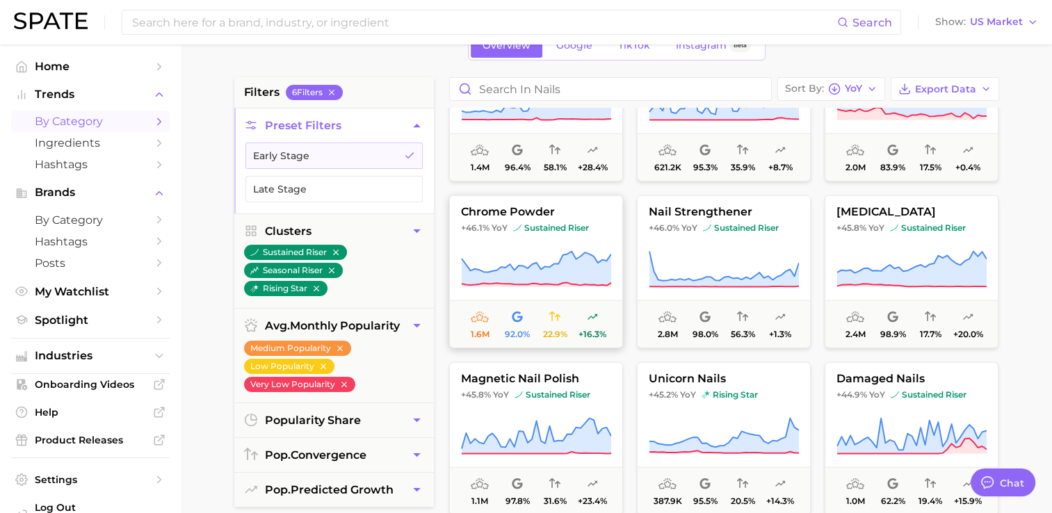
click at [535, 206] on span "chrome powder" at bounding box center [536, 212] width 172 height 13
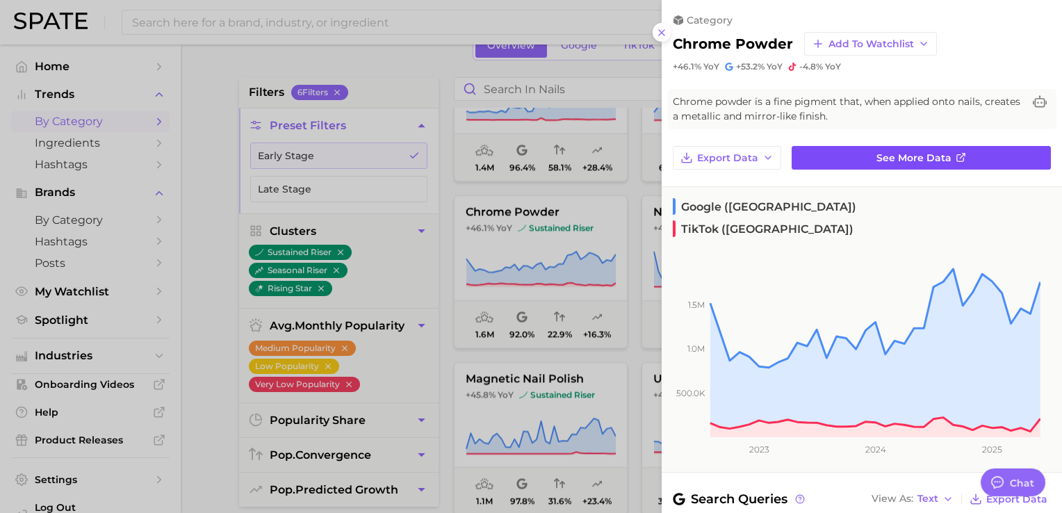
click at [914, 150] on link "See more data" at bounding box center [921, 158] width 259 height 24
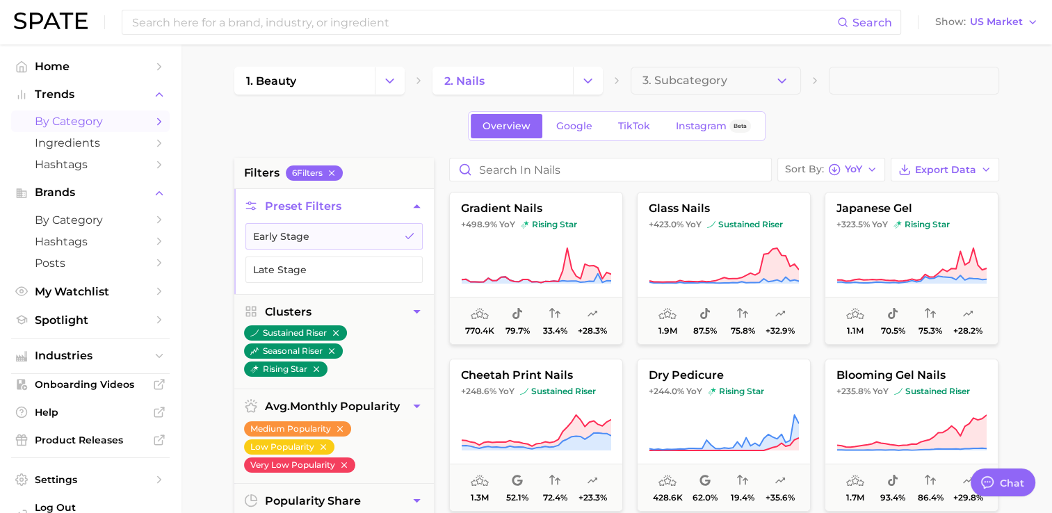
scroll to position [81, 0]
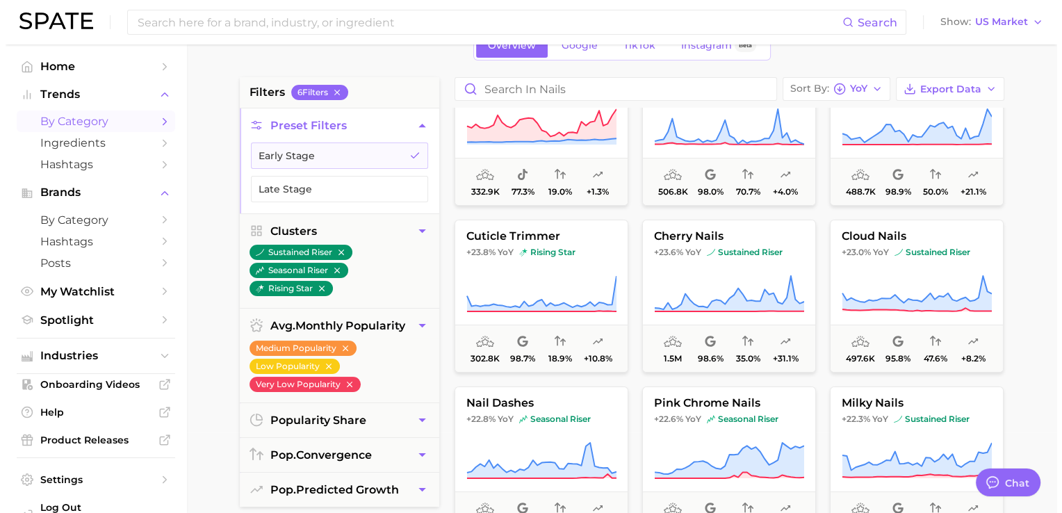
scroll to position [5405, 0]
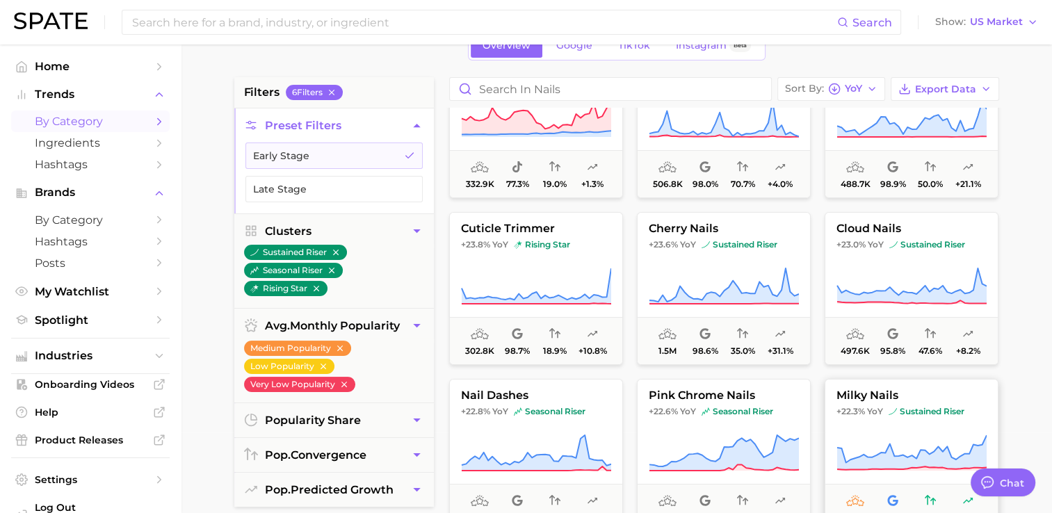
click at [854, 390] on span "milky nails" at bounding box center [911, 395] width 172 height 13
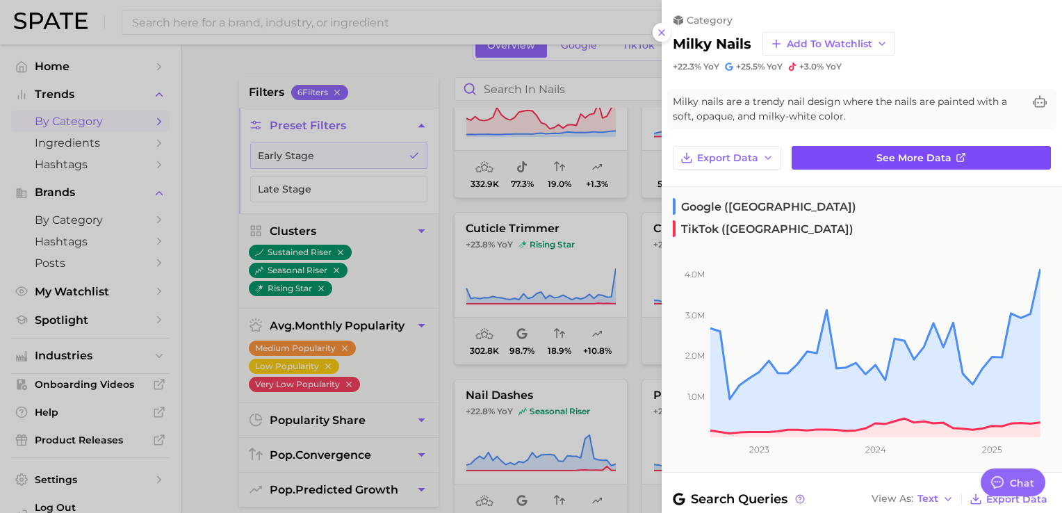
click at [922, 152] on span "See more data" at bounding box center [914, 158] width 75 height 12
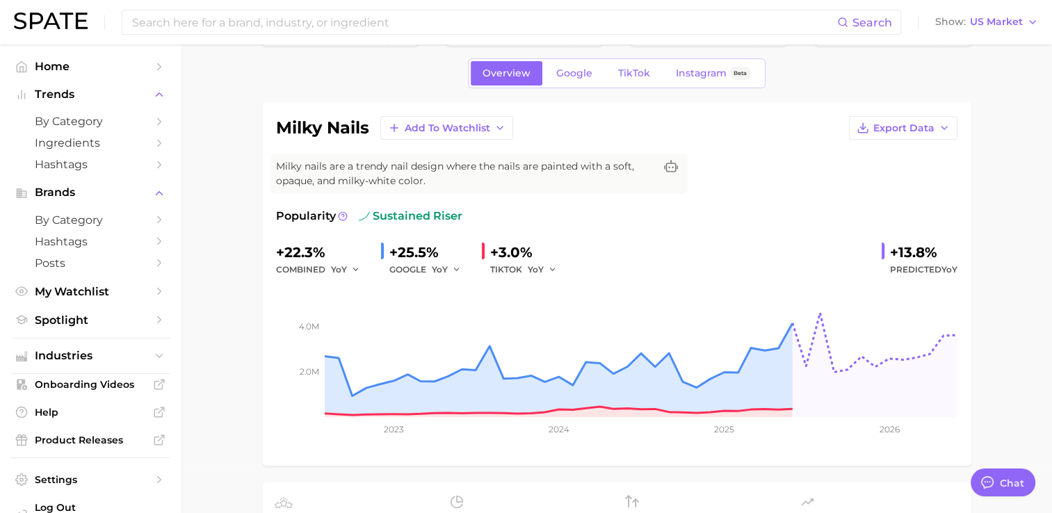
scroll to position [49, 0]
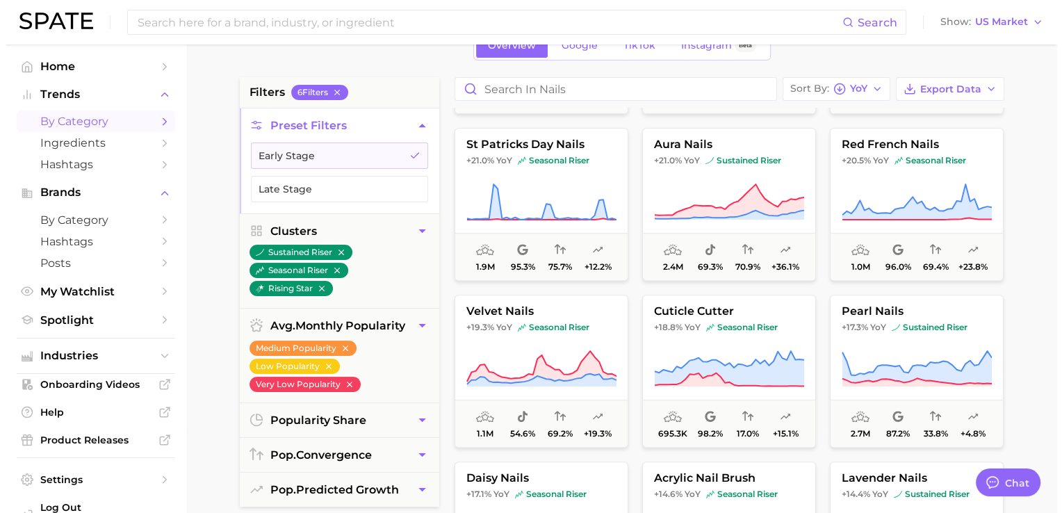
scroll to position [5823, 0]
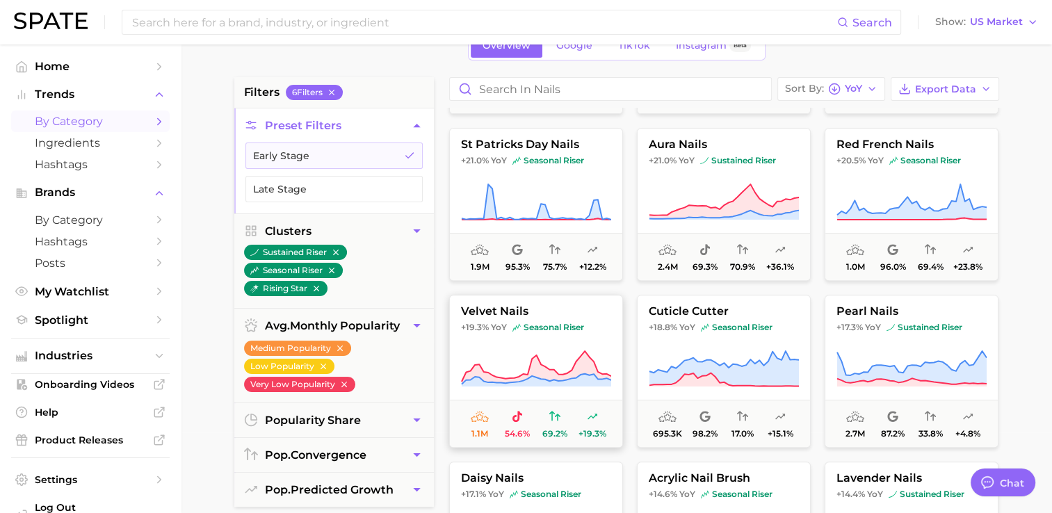
click at [502, 310] on span "velvet nails" at bounding box center [536, 311] width 172 height 13
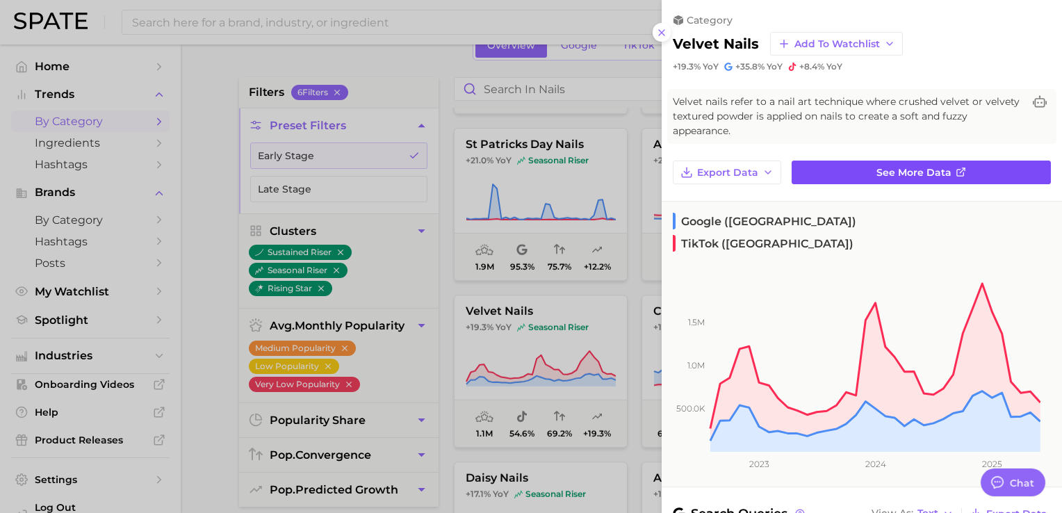
click at [934, 170] on span "See more data" at bounding box center [914, 173] width 75 height 12
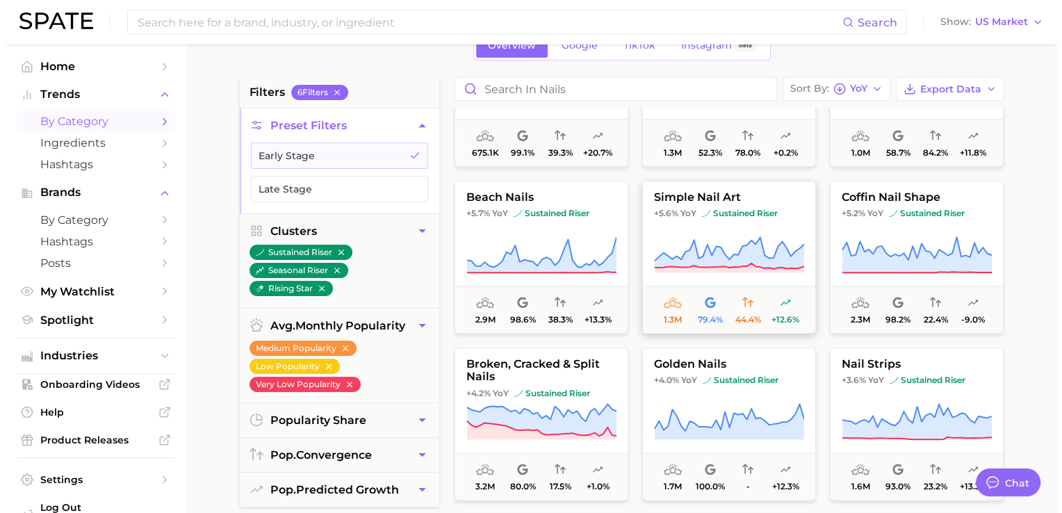
scroll to position [6939, 0]
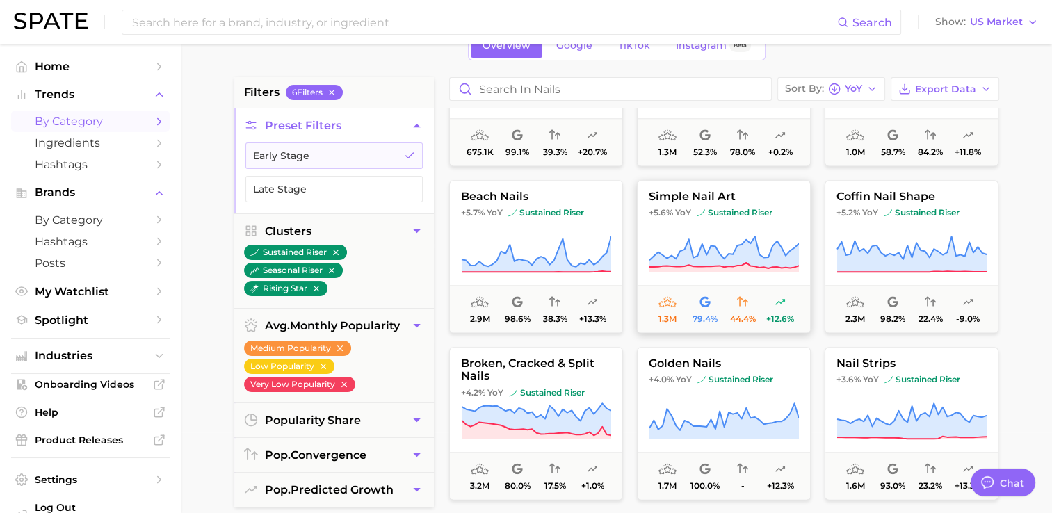
click at [767, 226] on button "simple nail art +5.6% YoY sustained riser 1.3m 79.4% 44.4% +12.6%" at bounding box center [724, 256] width 174 height 153
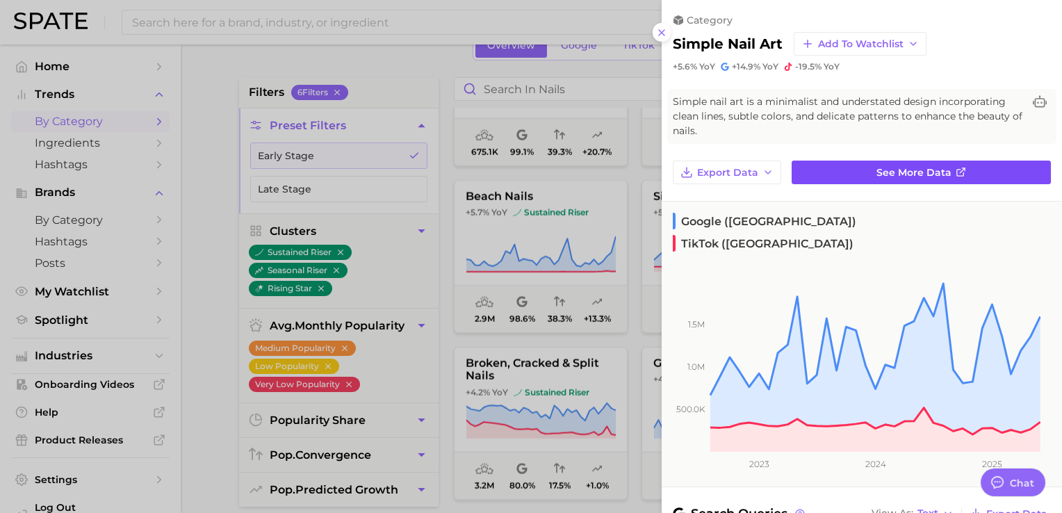
click at [840, 179] on link "See more data" at bounding box center [921, 173] width 259 height 24
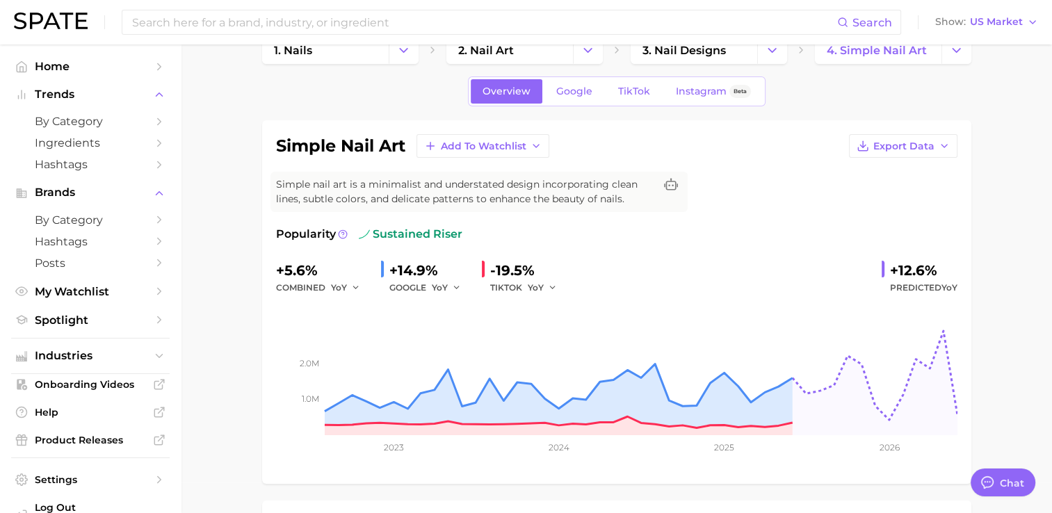
scroll to position [33, 0]
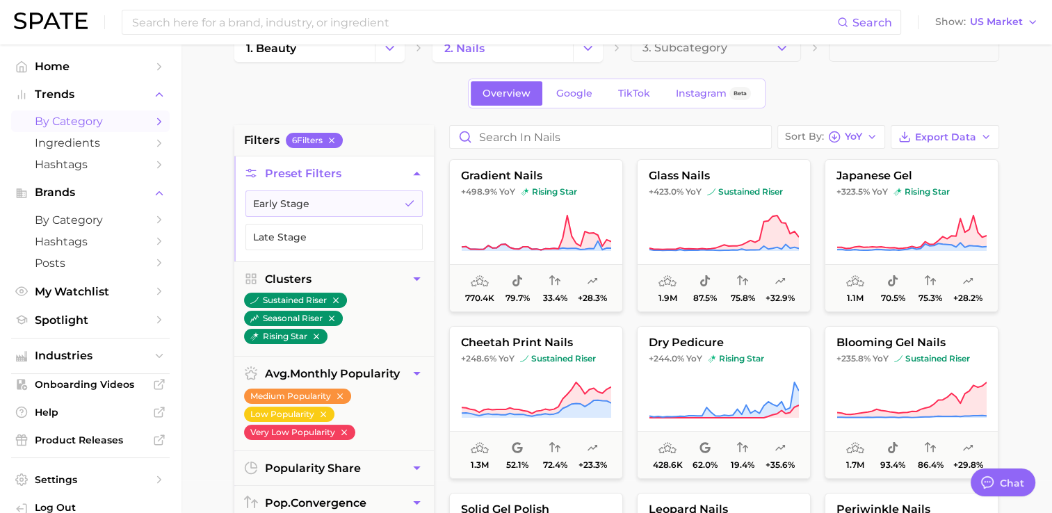
scroll to position [81, 0]
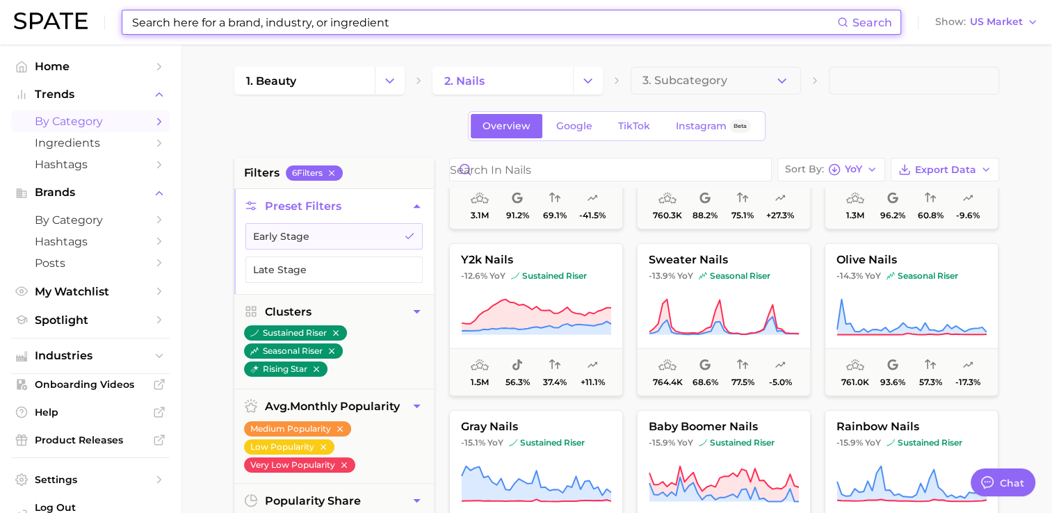
click at [574, 21] on input at bounding box center [484, 22] width 706 height 24
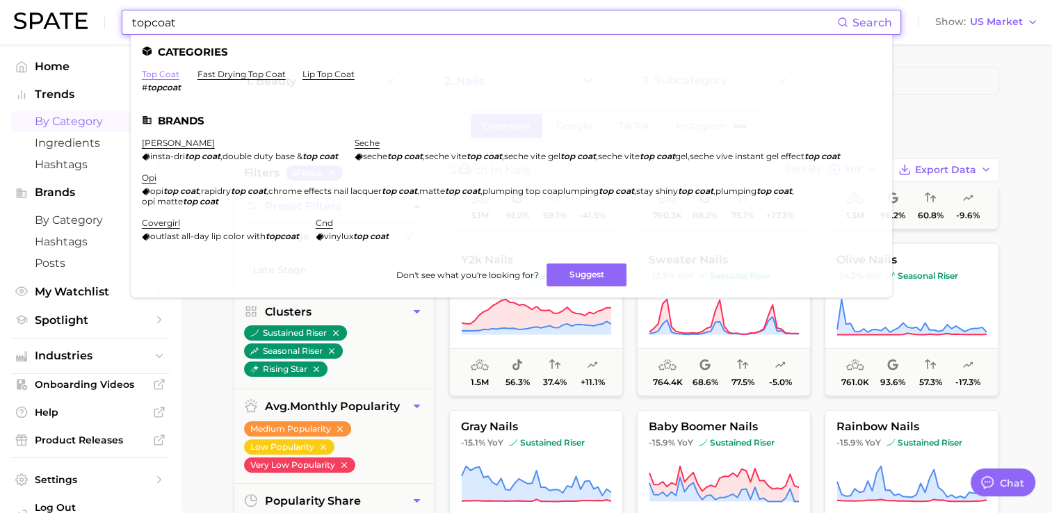
type input "topcoat"
click at [154, 78] on link "top coat" at bounding box center [161, 74] width 38 height 10
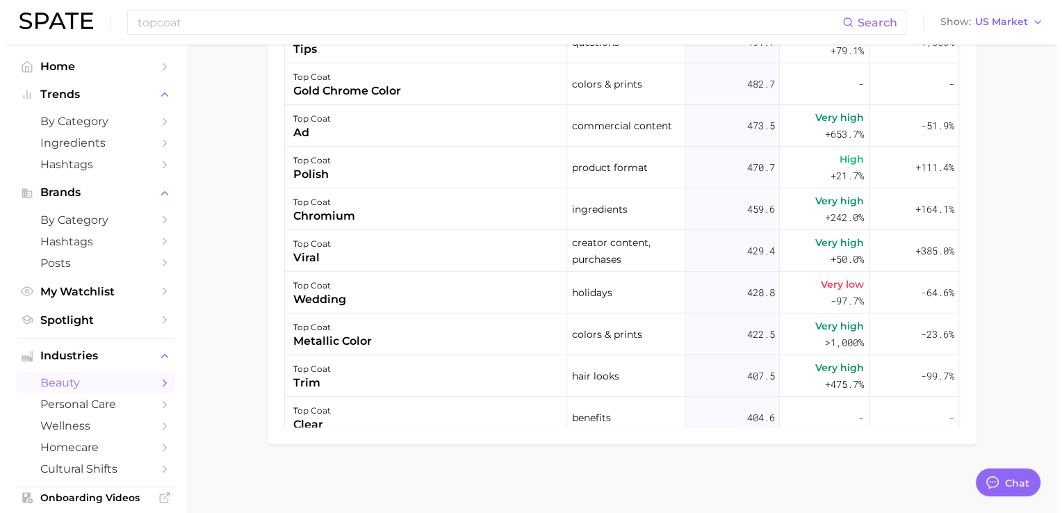
scroll to position [925, 0]
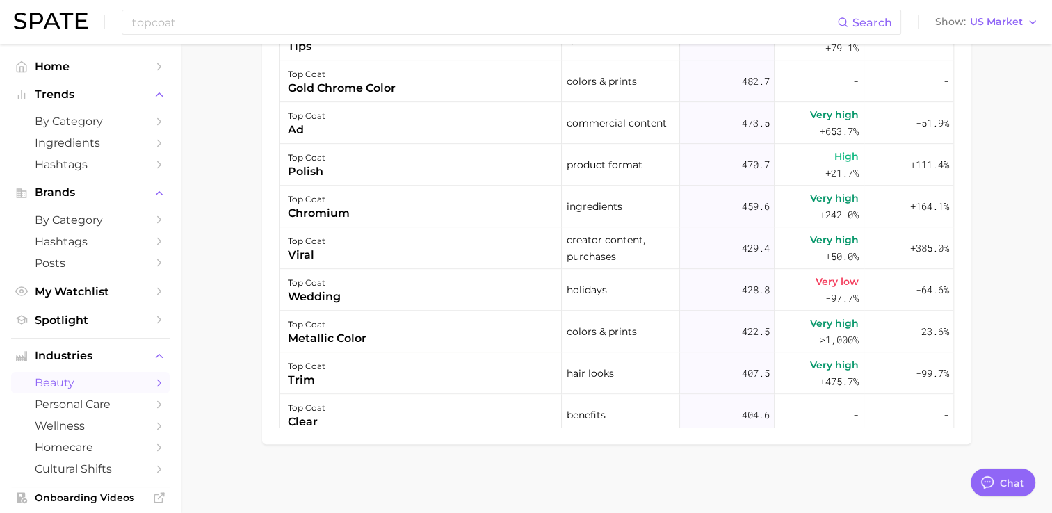
click at [398, 343] on div "top coat metallic color" at bounding box center [420, 332] width 282 height 42
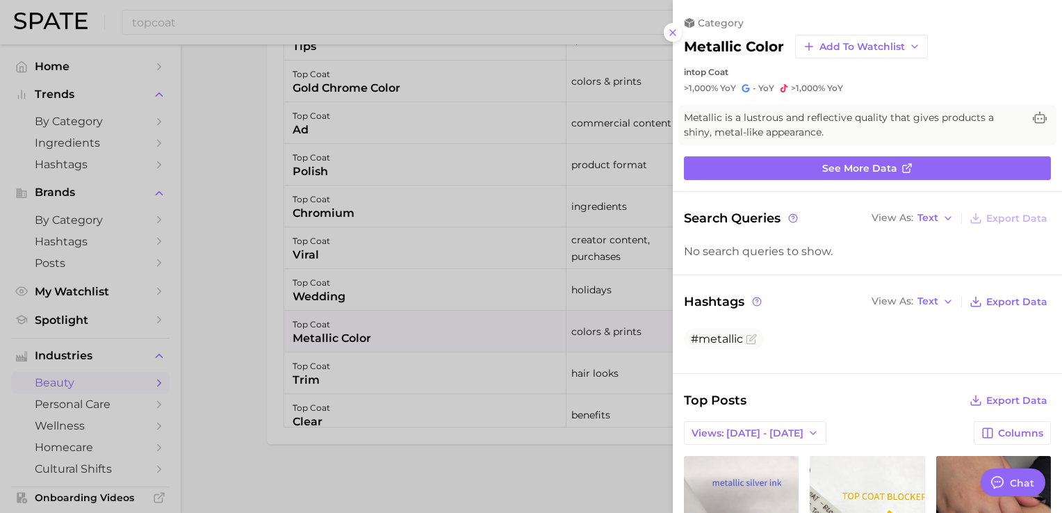
scroll to position [0, 0]
click at [792, 165] on link "See more data" at bounding box center [867, 168] width 367 height 24
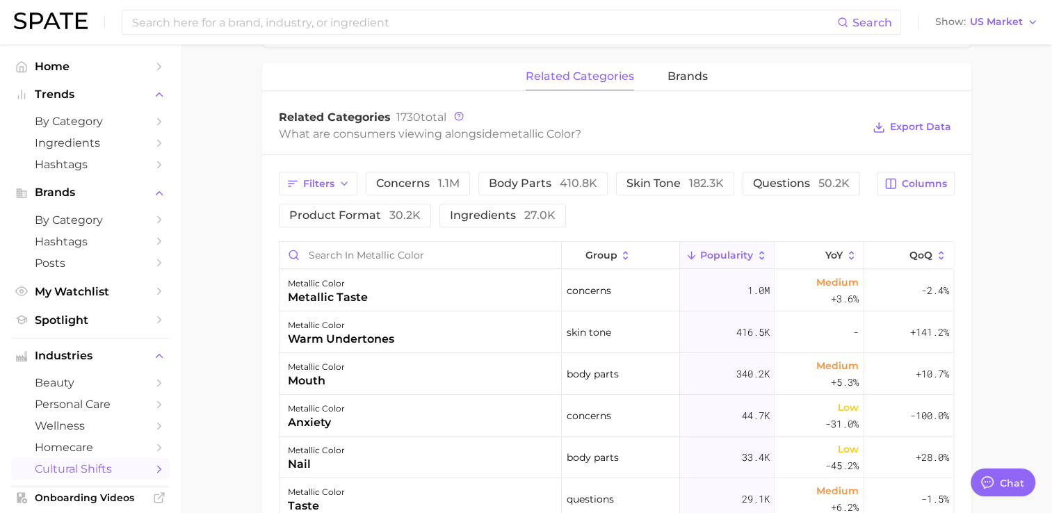
scroll to position [628, 0]
